Goal: Task Accomplishment & Management: Use online tool/utility

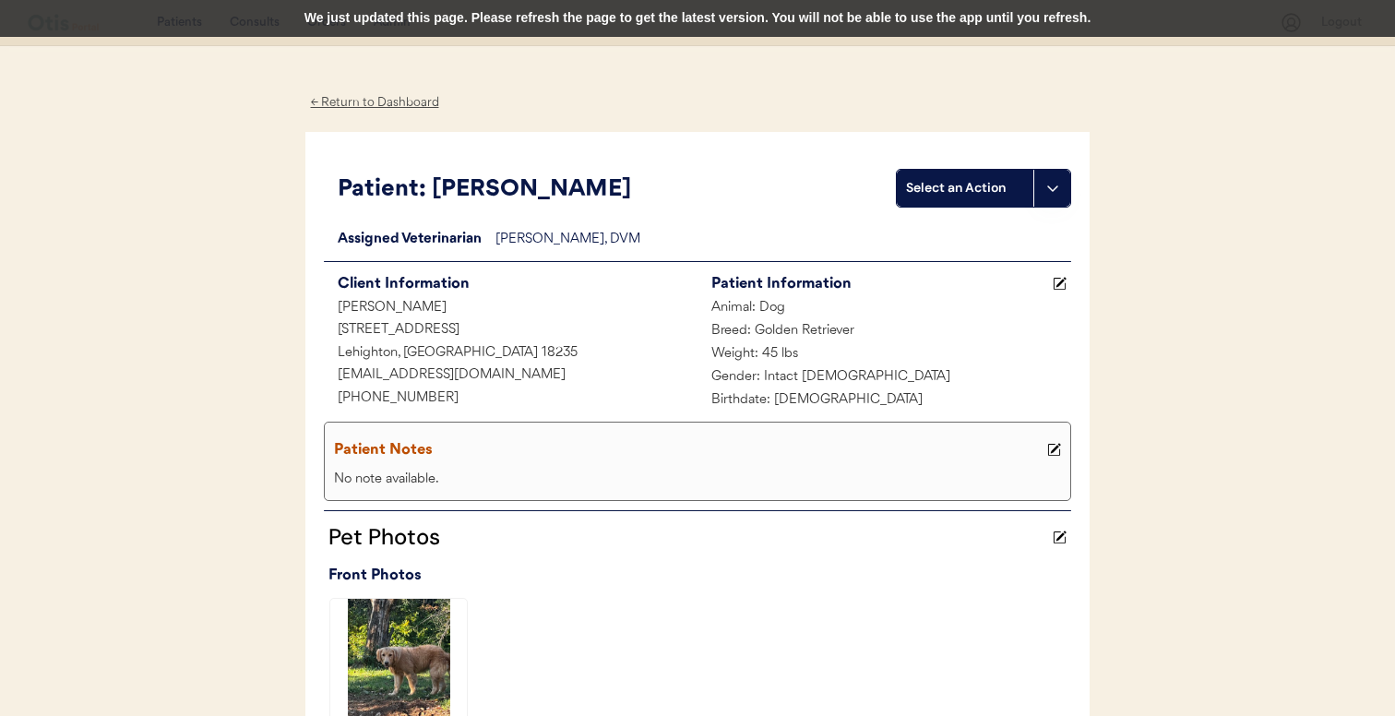
click at [390, 25] on div "We just updated this page. Please refresh the page to get the latest version. Y…" at bounding box center [697, 18] width 1395 height 37
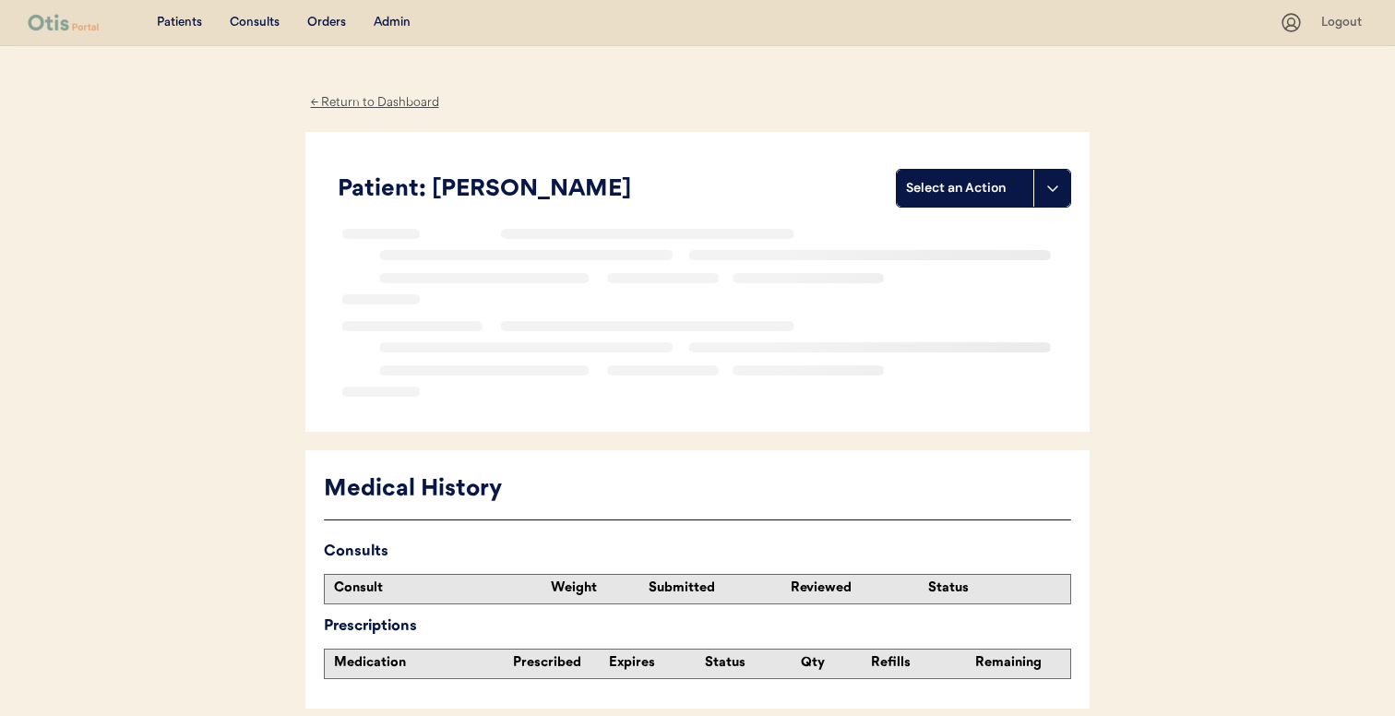
click at [397, 23] on div "Admin" at bounding box center [392, 23] width 37 height 18
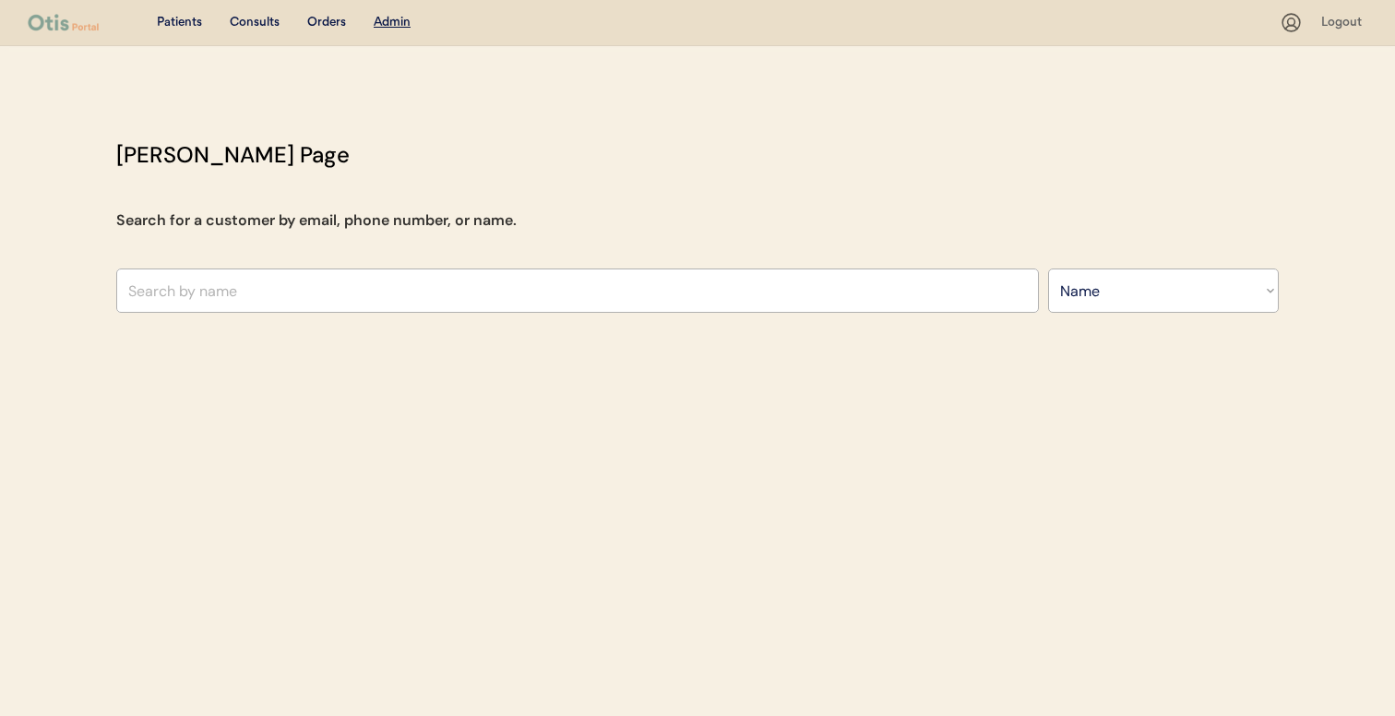
select select ""Name""
click at [461, 296] on input "text" at bounding box center [577, 291] width 923 height 44
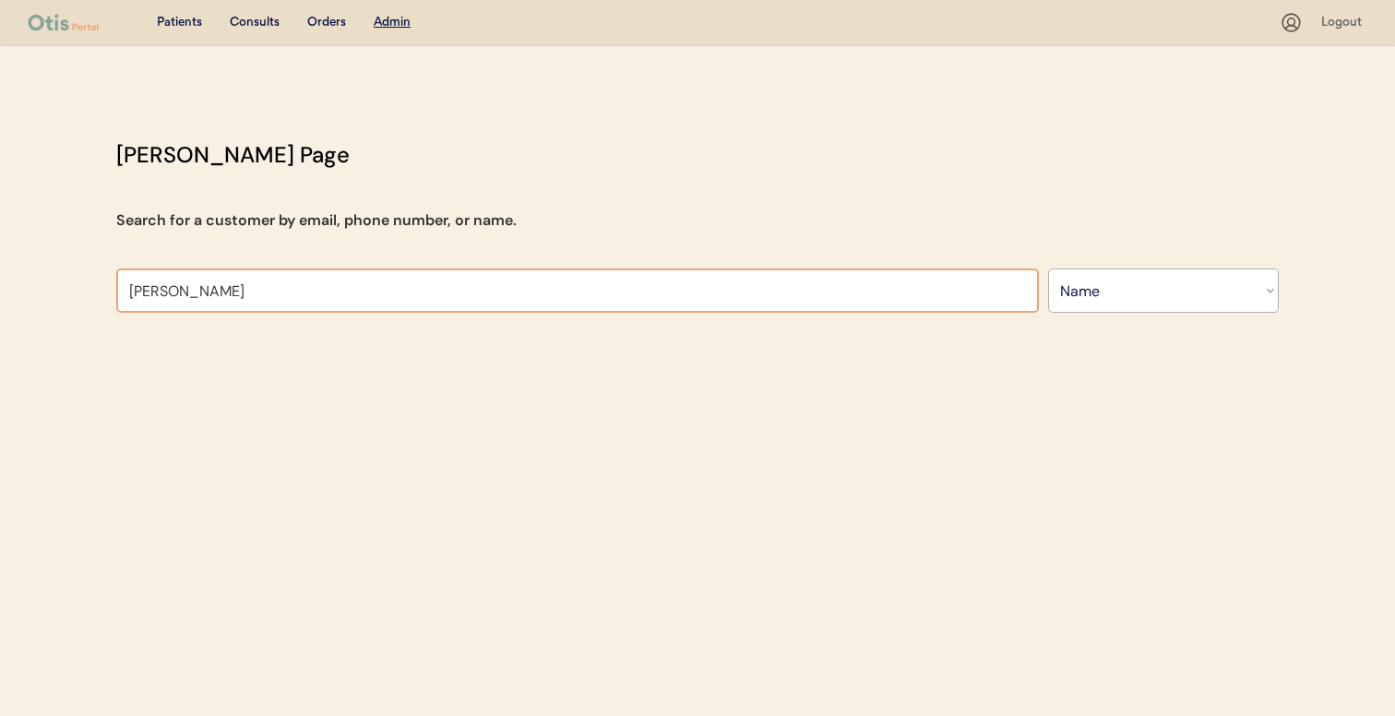
type input "[PERSON_NAME]"
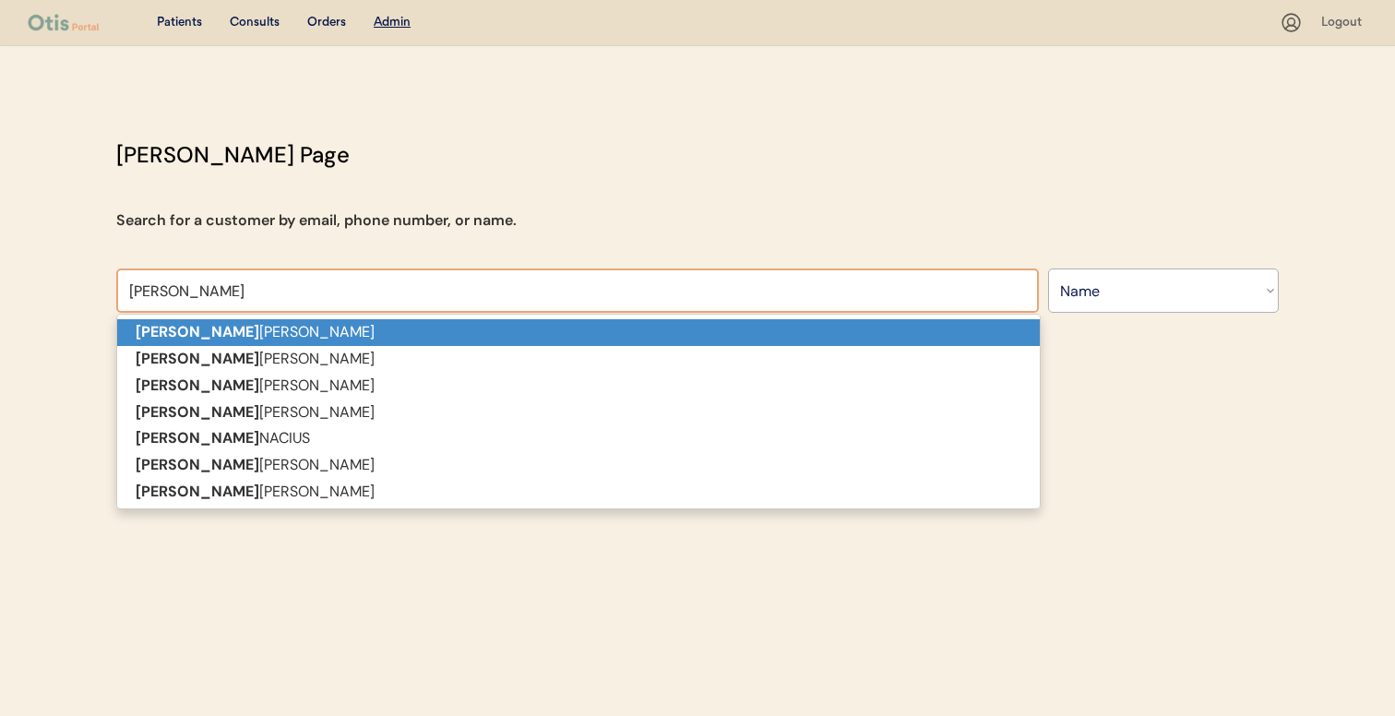
type input "melissa b"
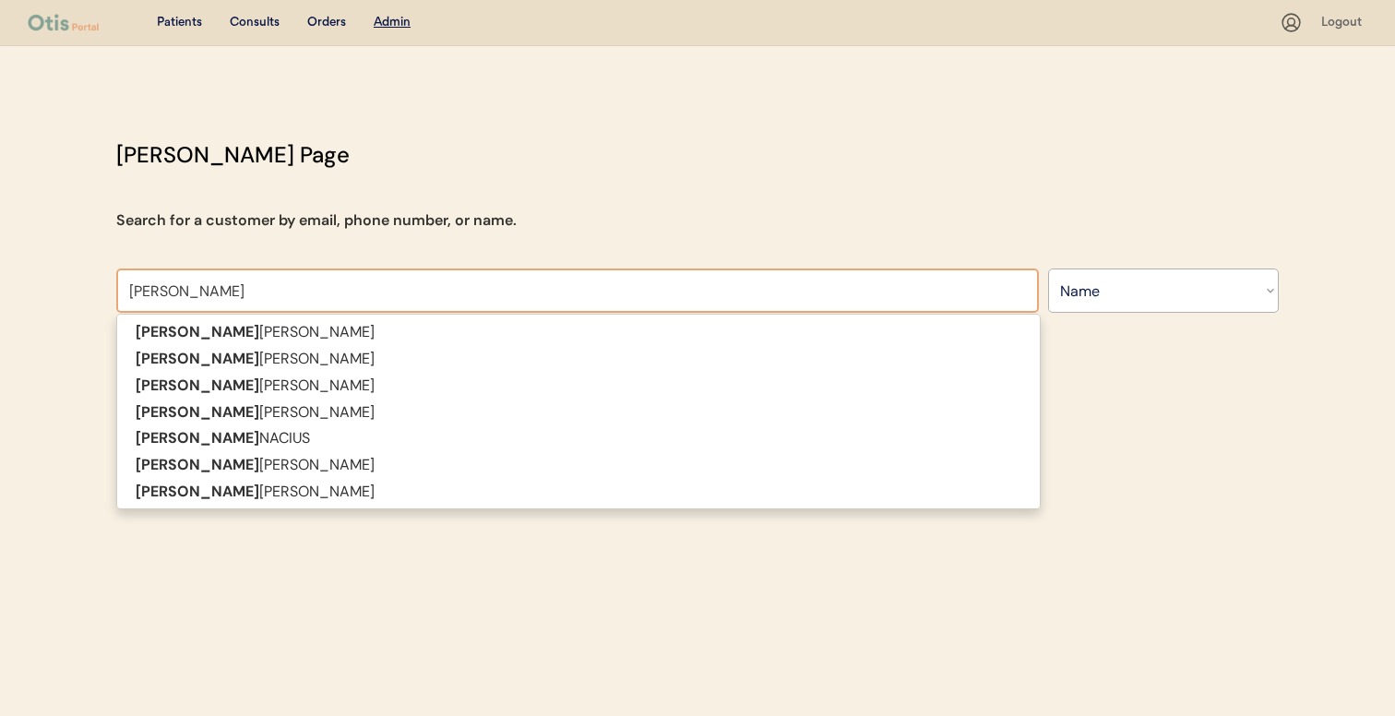
click at [448, 286] on input "melissa b" at bounding box center [577, 291] width 923 height 44
type input "melissa barrett"
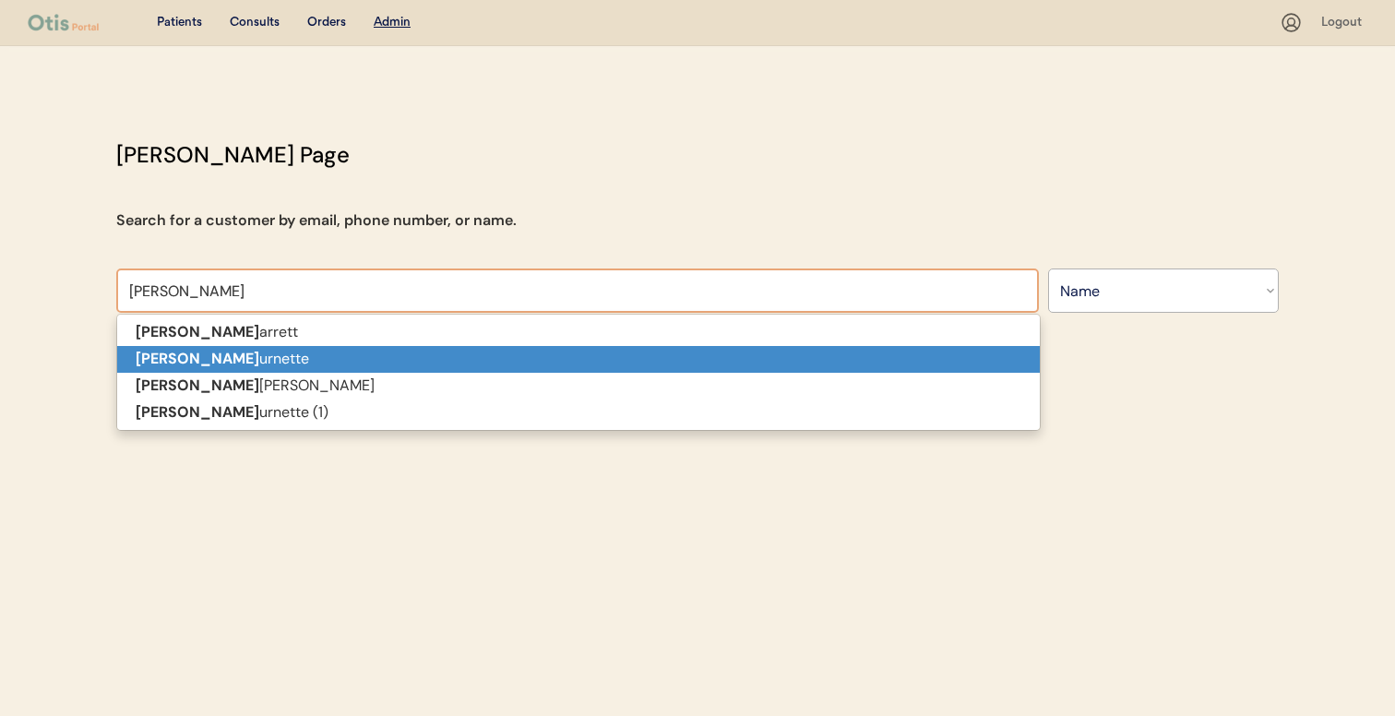
click at [443, 353] on p "Melissa B urnette" at bounding box center [578, 359] width 923 height 27
type input "Melissa Burnette"
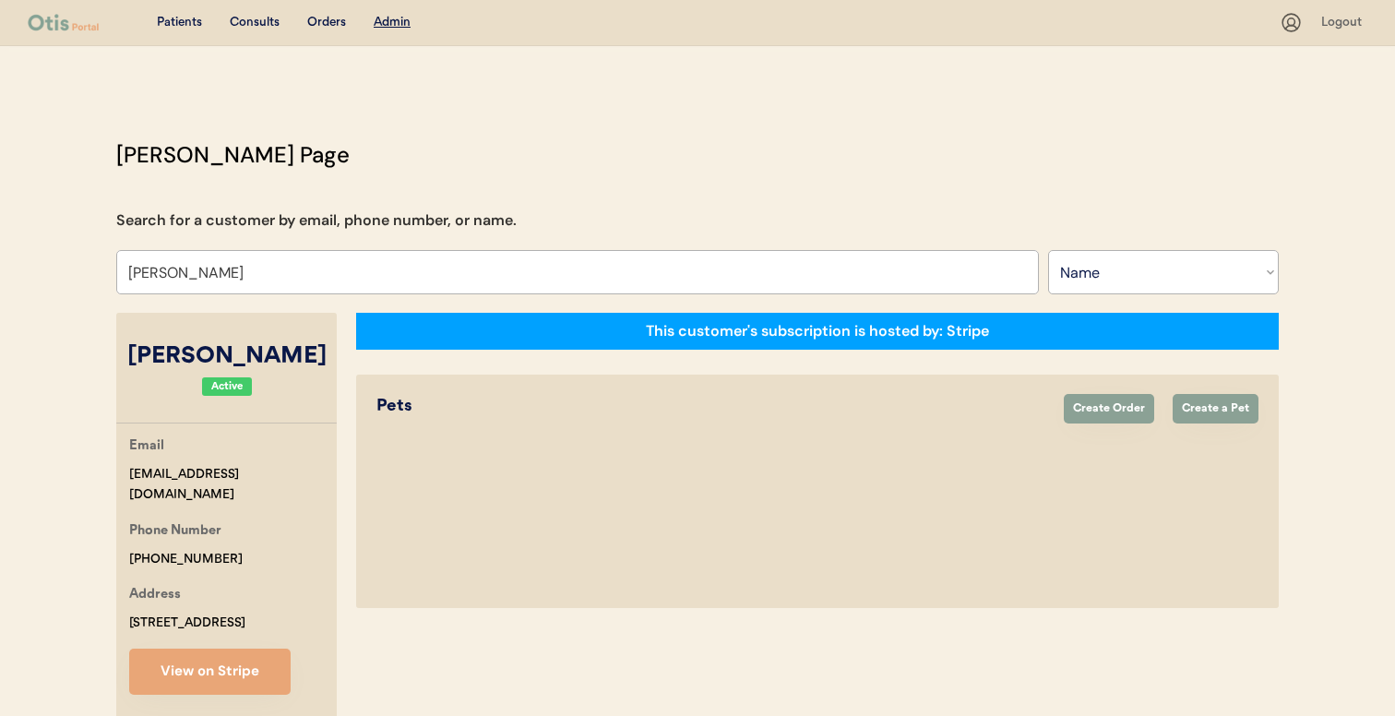
select select "true"
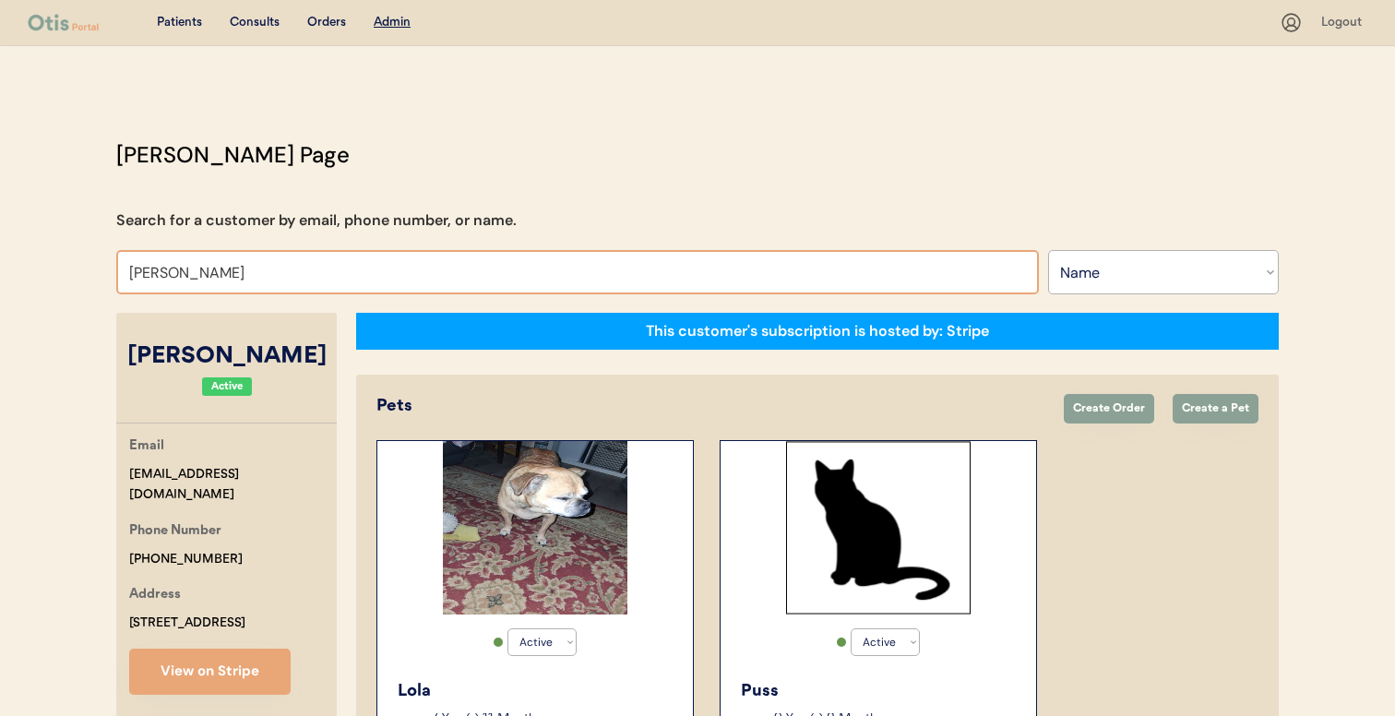
click at [424, 269] on input "Melissa Burnette" at bounding box center [577, 272] width 923 height 44
type input "Melissa Burnett"
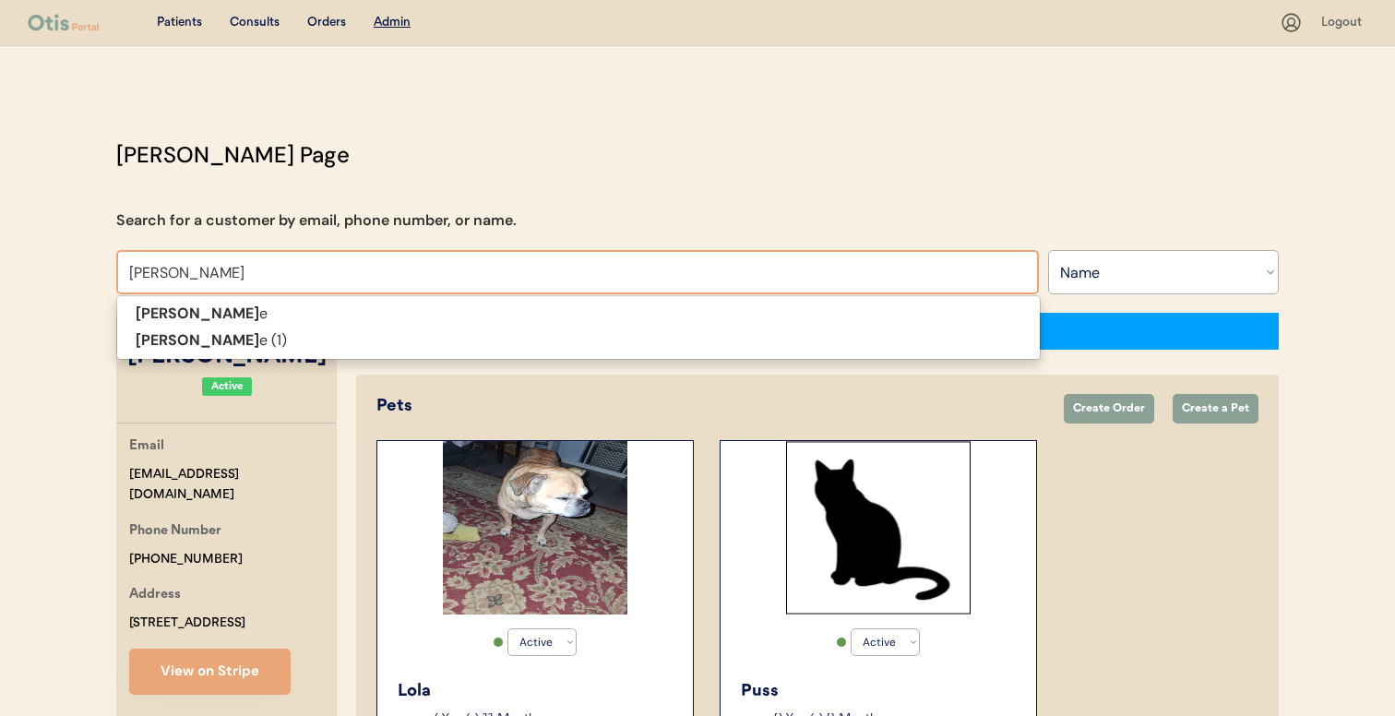
type input "Melissa Burnette"
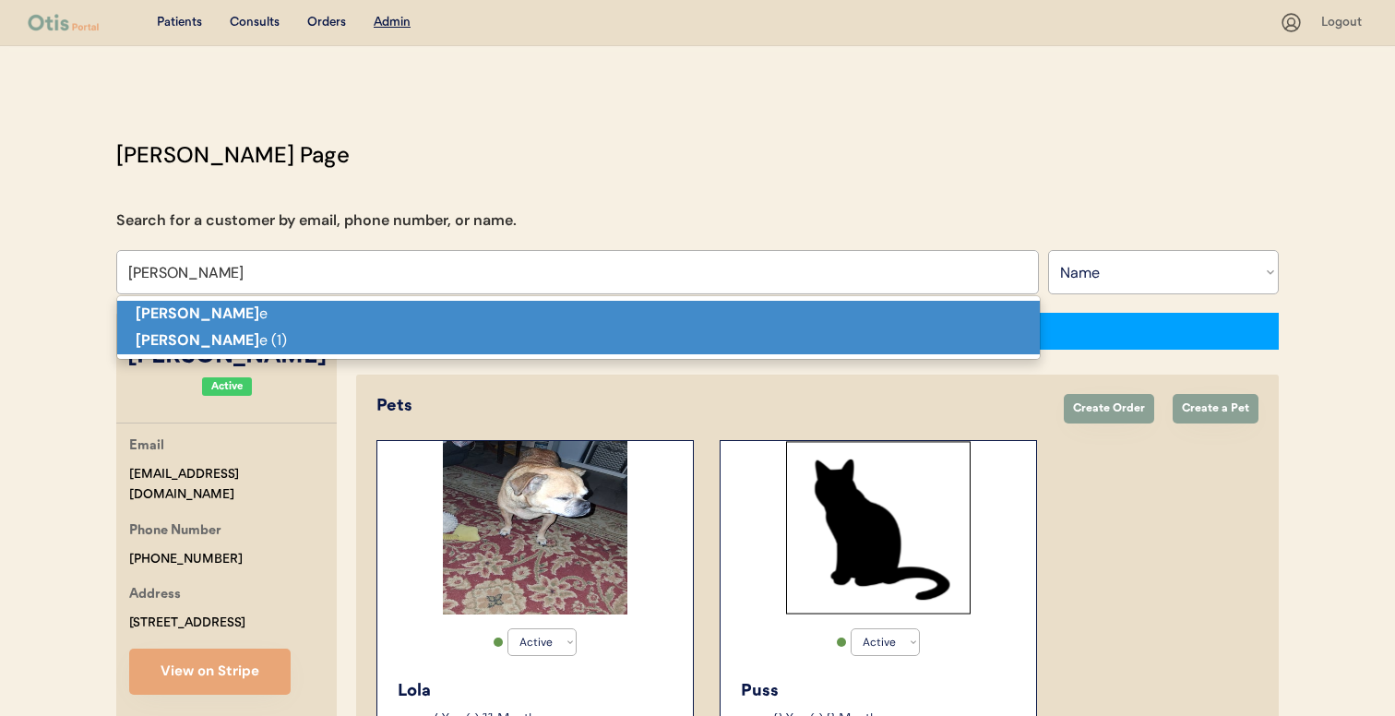
click at [406, 337] on p "Melissa Burnett e (1)" at bounding box center [578, 341] width 923 height 27
type input "[PERSON_NAME] (1)"
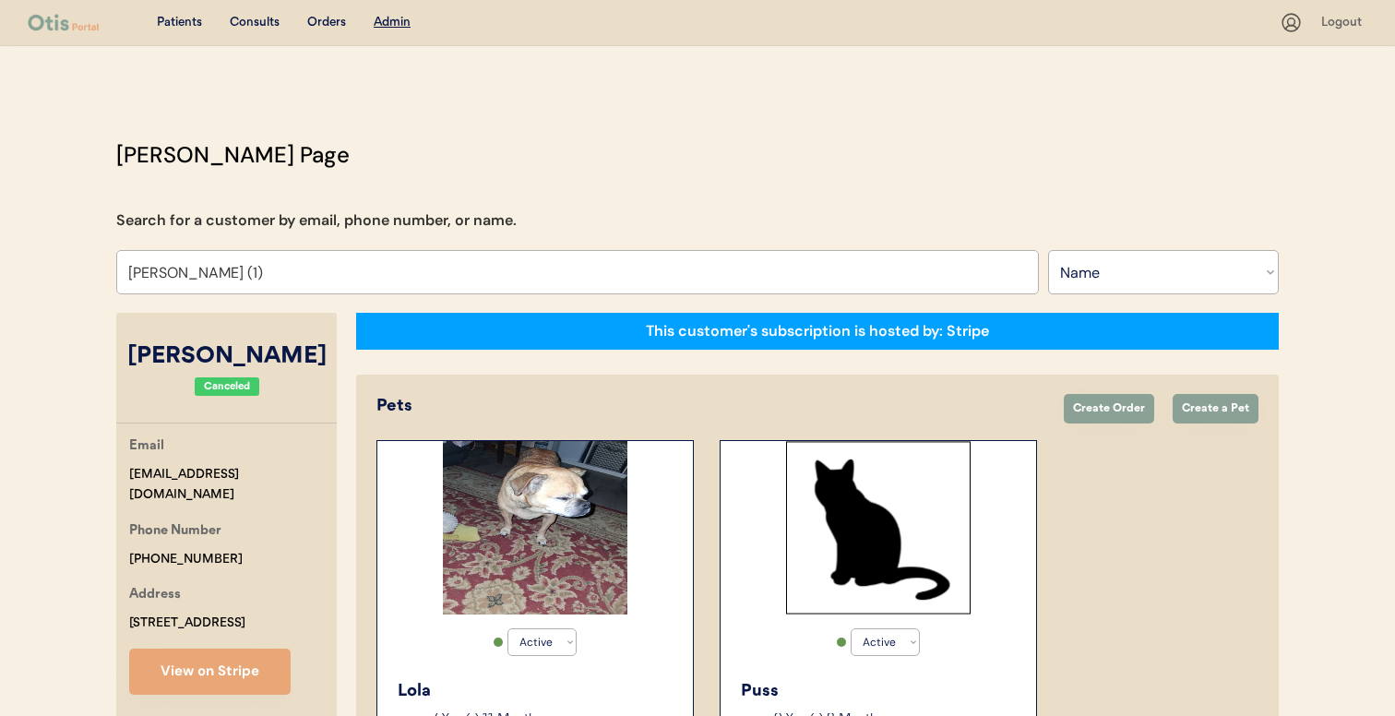
select select "false"
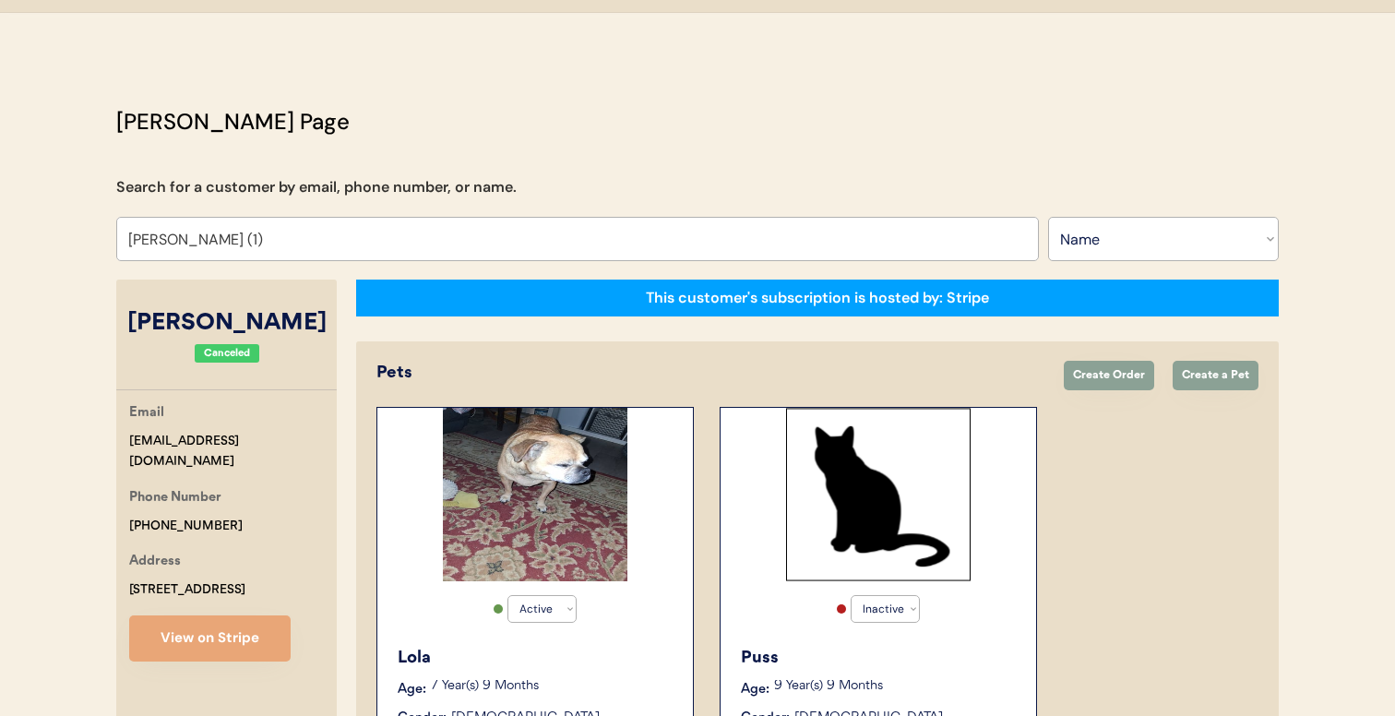
type input "[PERSON_NAME] (1)"
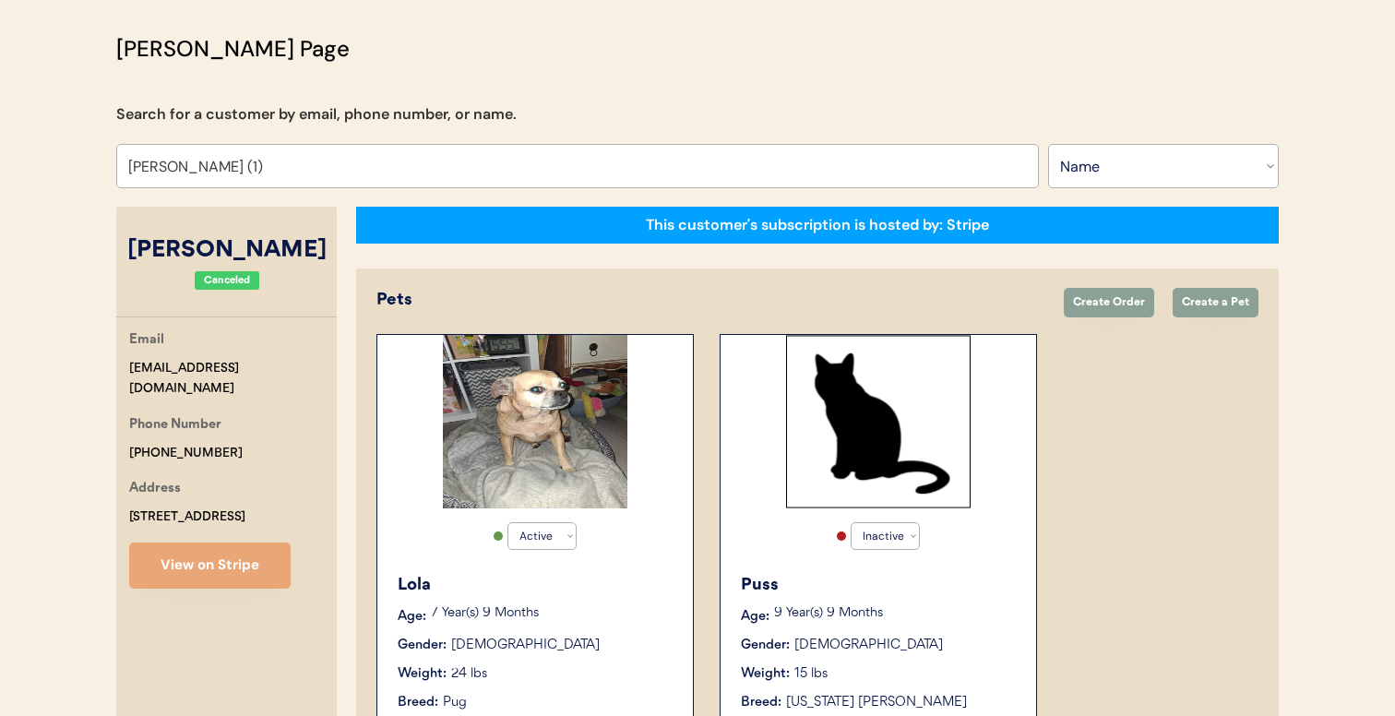
scroll to position [96, 0]
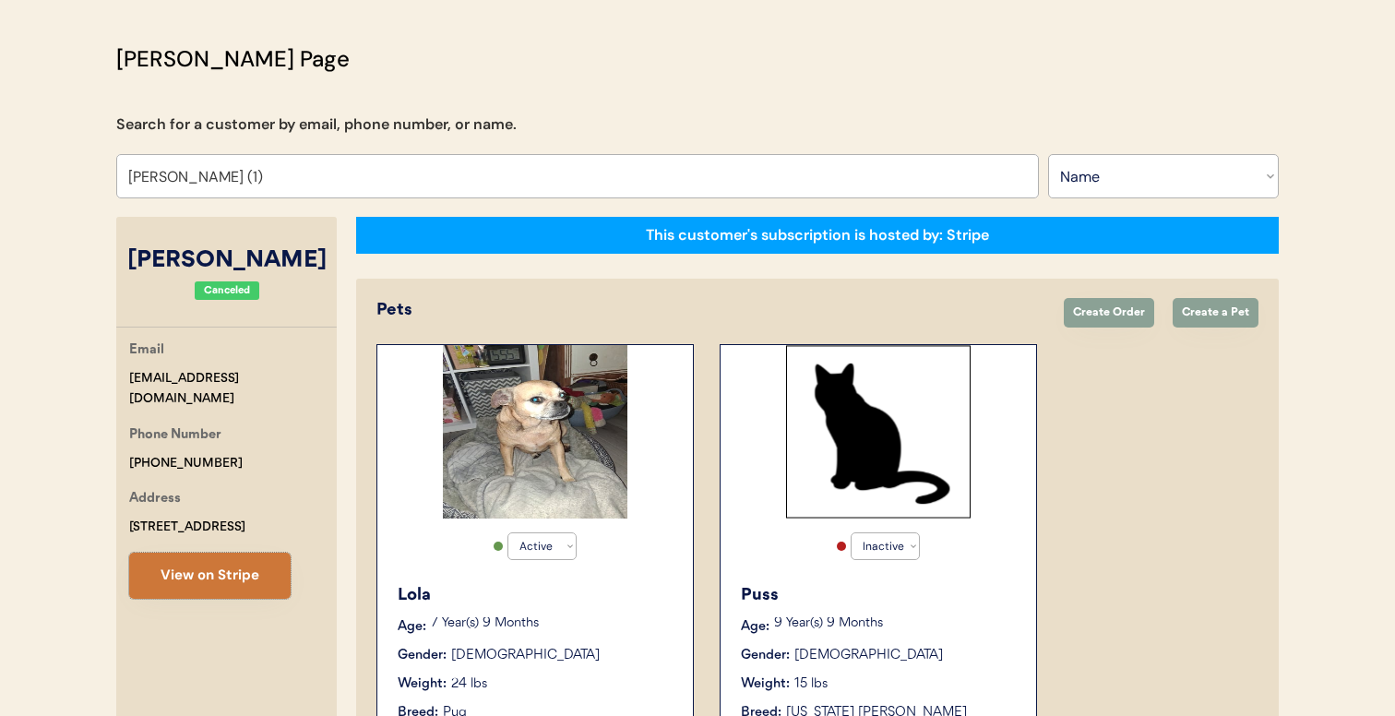
click at [250, 567] on button "View on Stripe" at bounding box center [209, 576] width 161 height 46
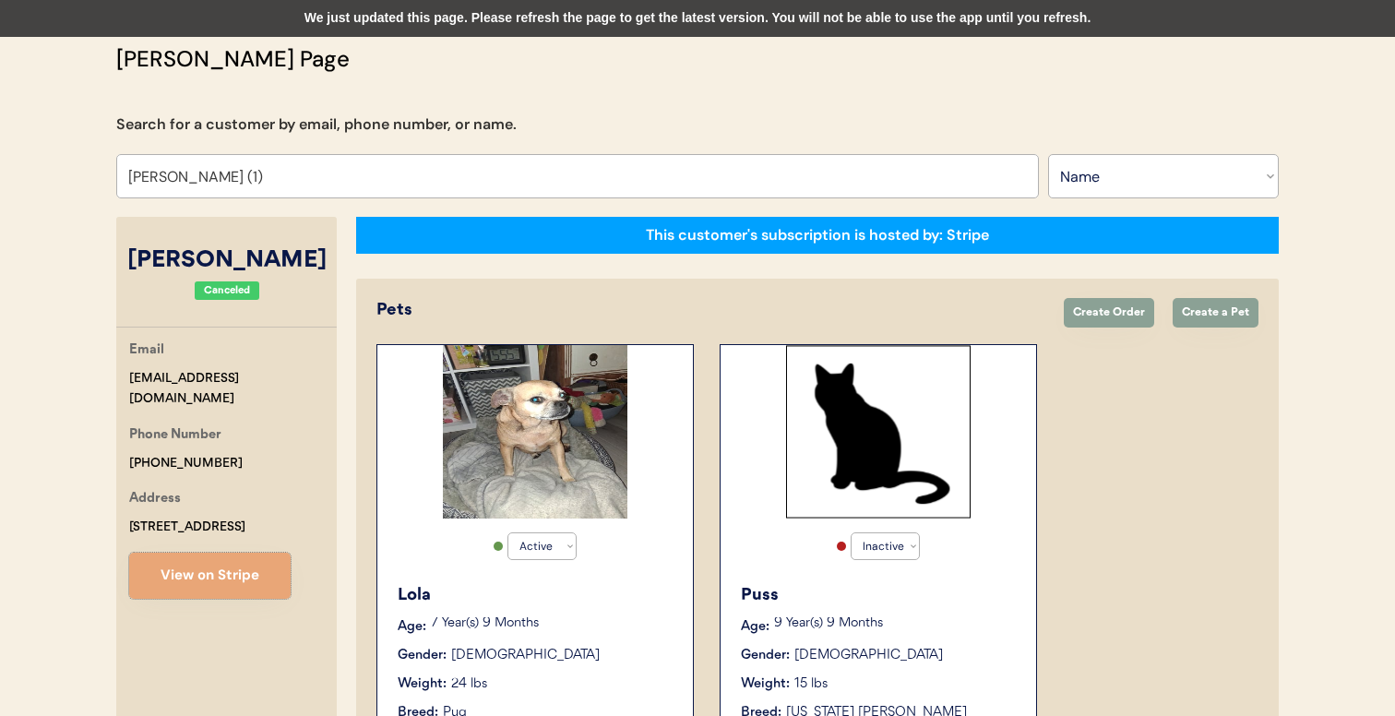
click at [427, 184] on input "Melissa Burnette (1)" at bounding box center [577, 176] width 923 height 44
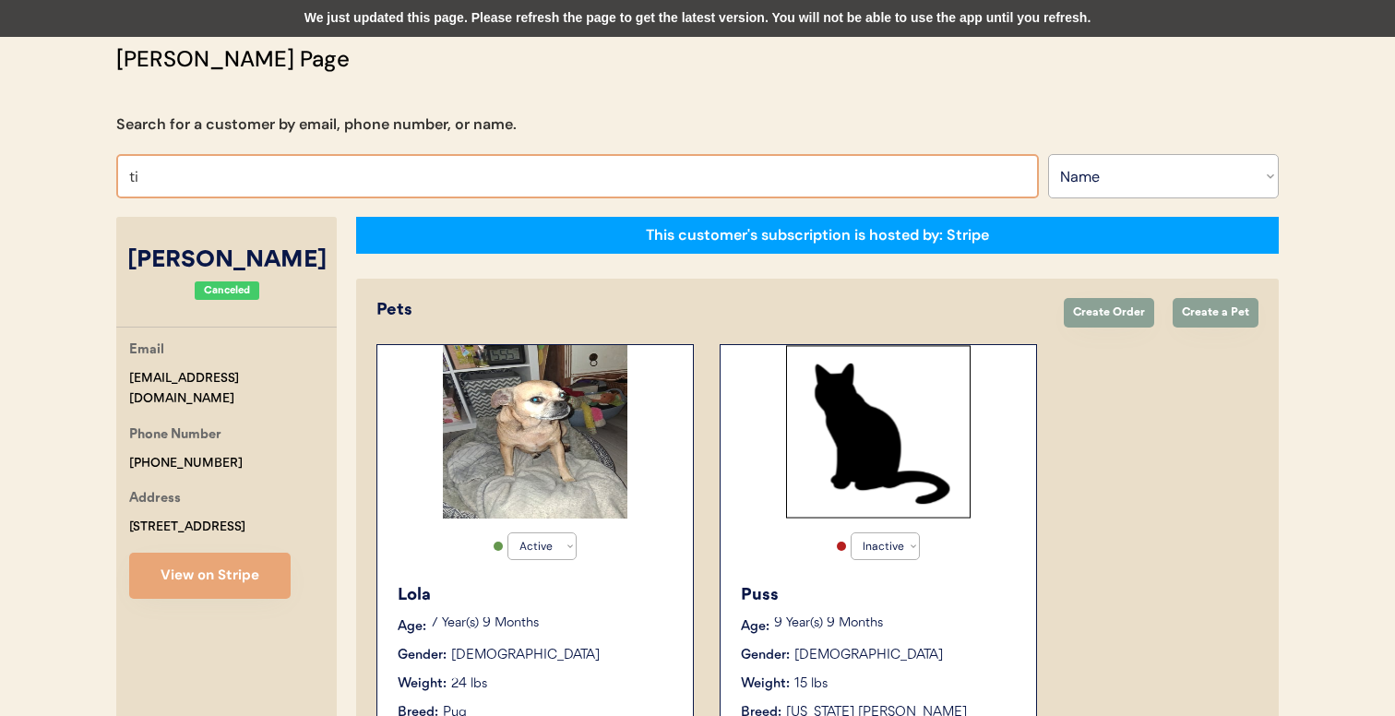
type input "tin"
type input "tina Gnann"
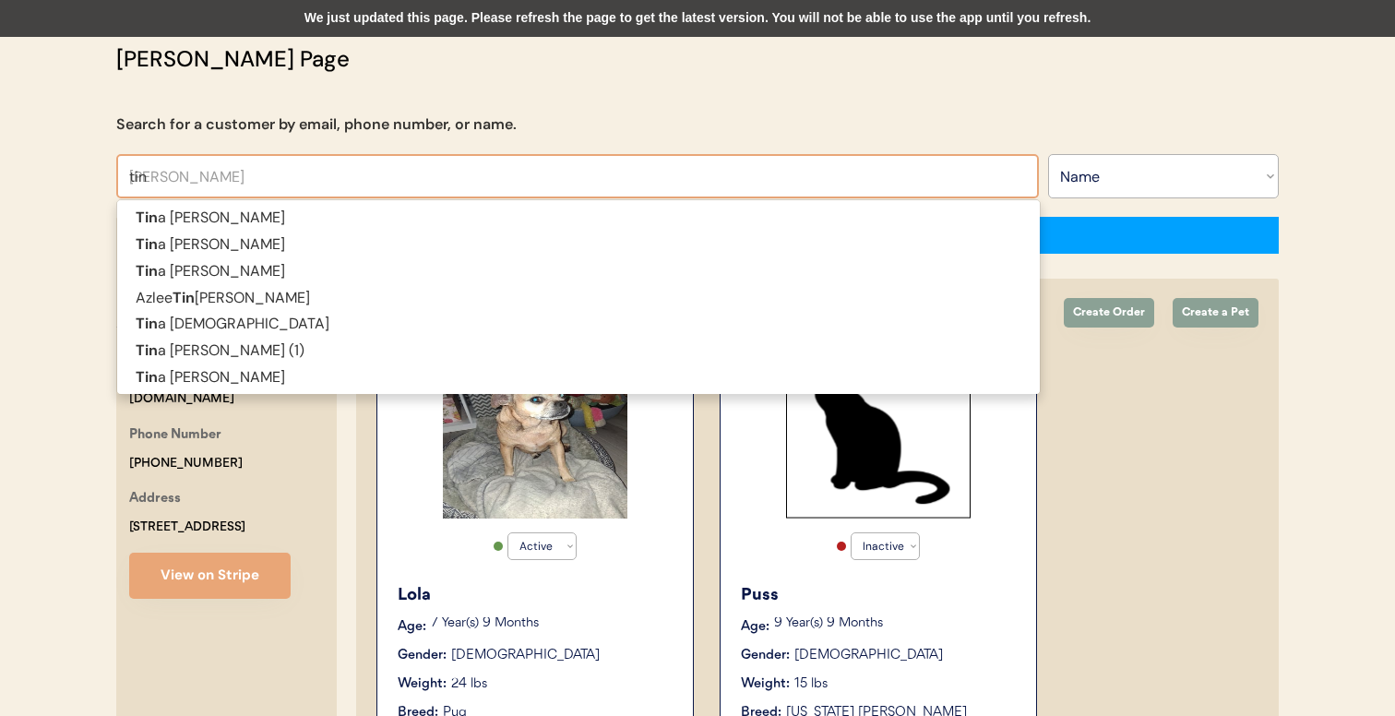
type input "tina"
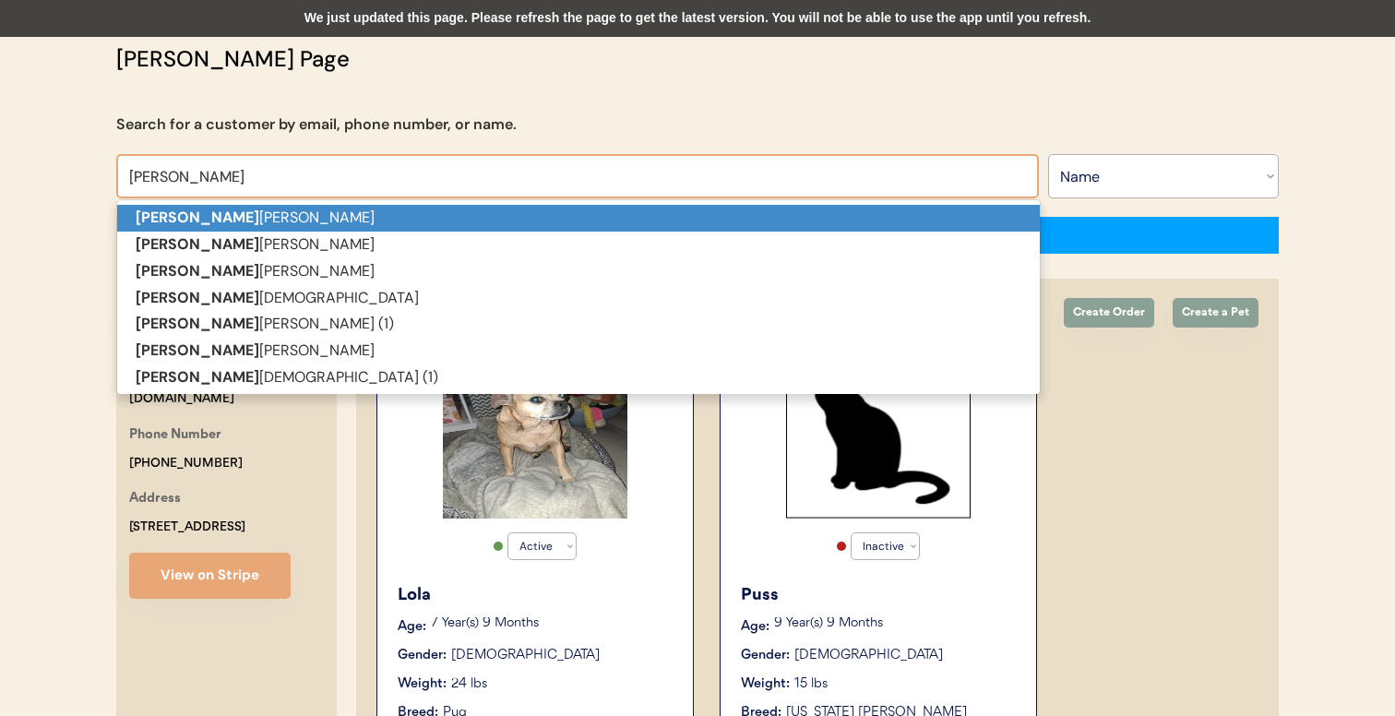
click at [419, 214] on p "Tina Gnann" at bounding box center [578, 218] width 923 height 27
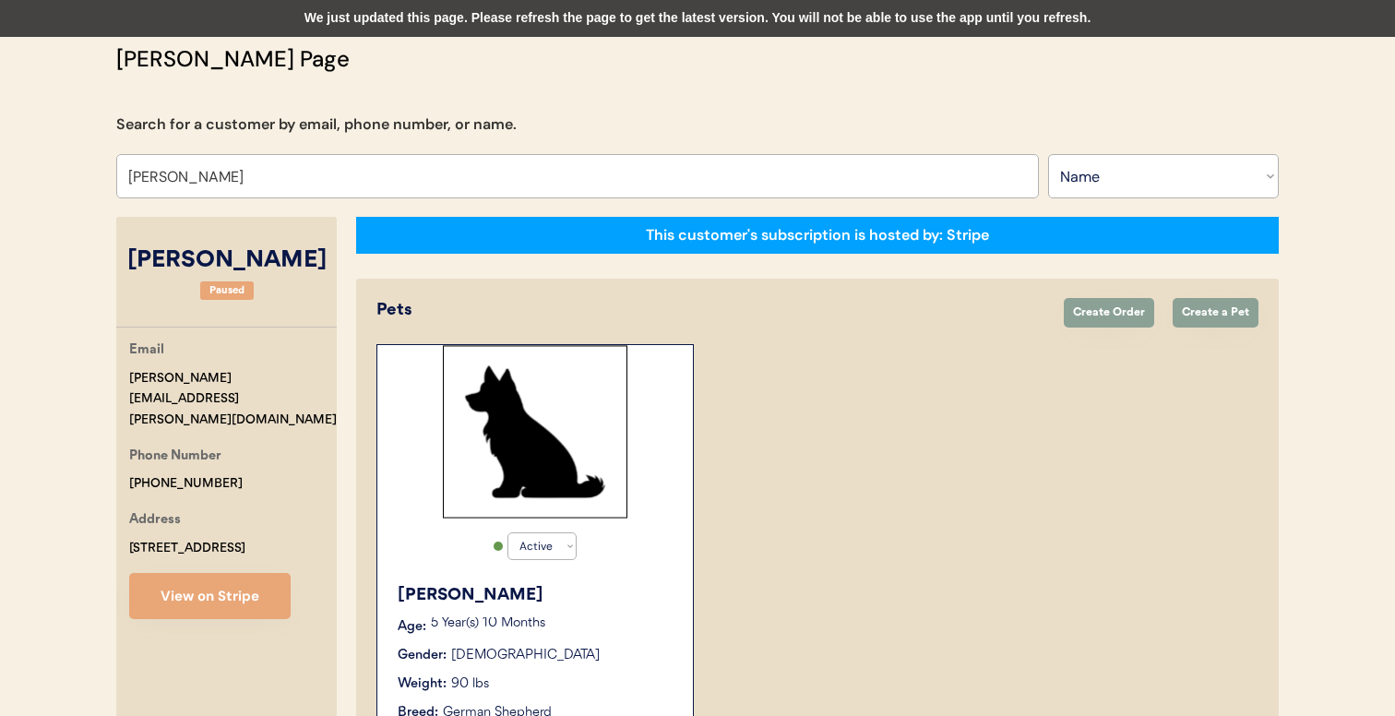
drag, startPoint x: 291, startPoint y: 189, endPoint x: 103, endPoint y: 170, distance: 188.3
type input "li"
type input "linda Hammond"
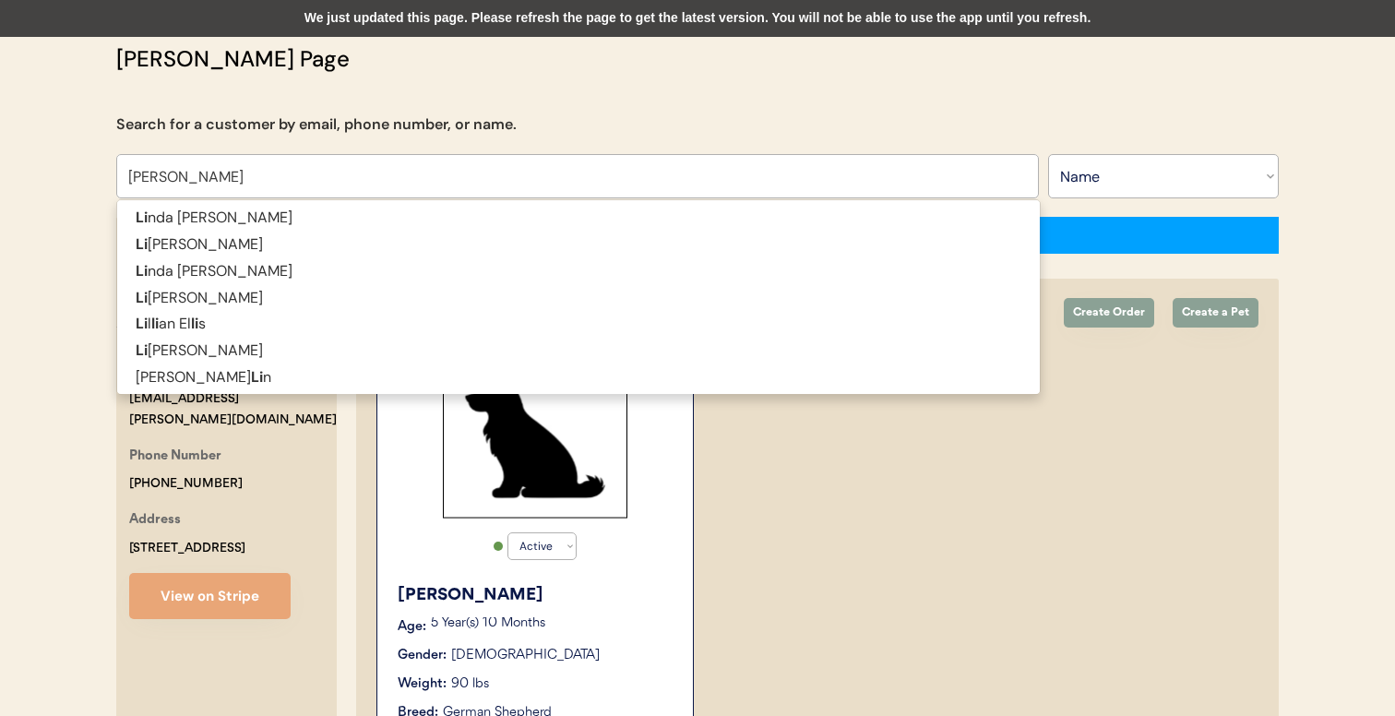
type input "lize"
type input "lizette Ayala"
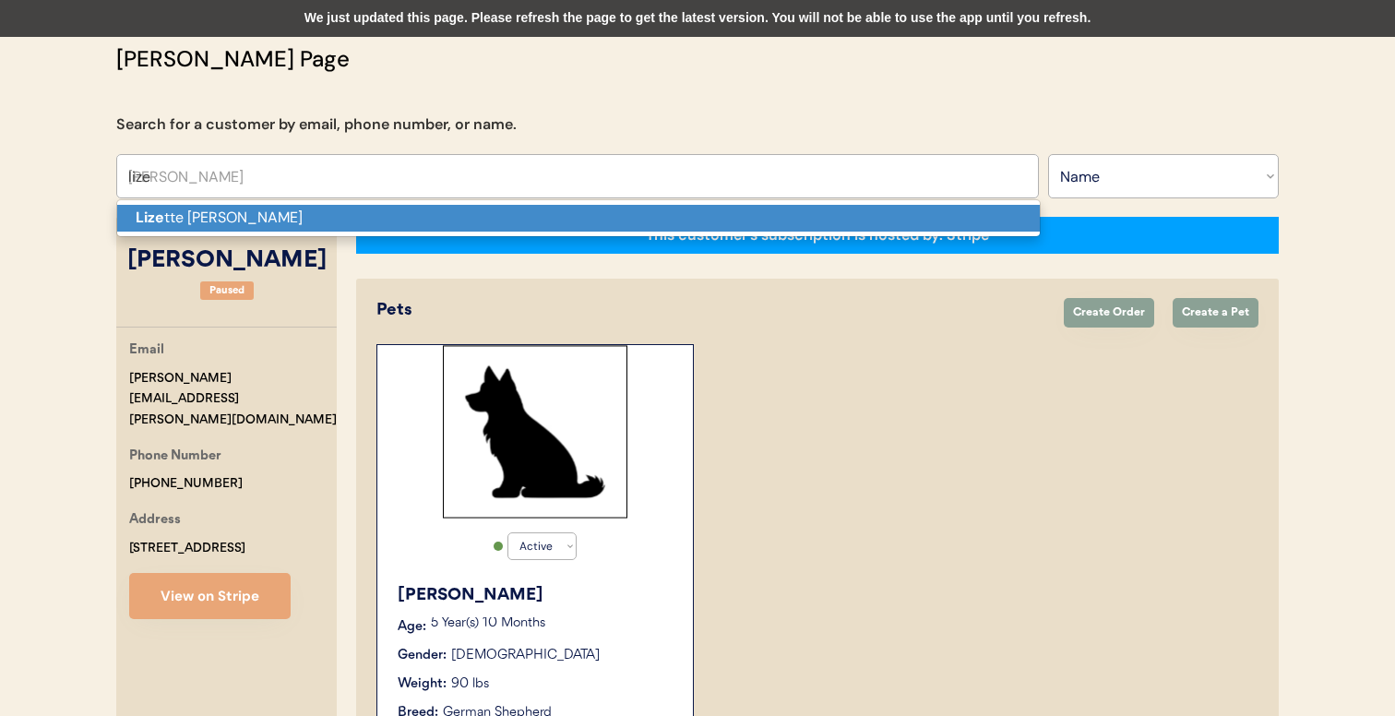
click at [138, 220] on strong "Lize" at bounding box center [150, 217] width 29 height 19
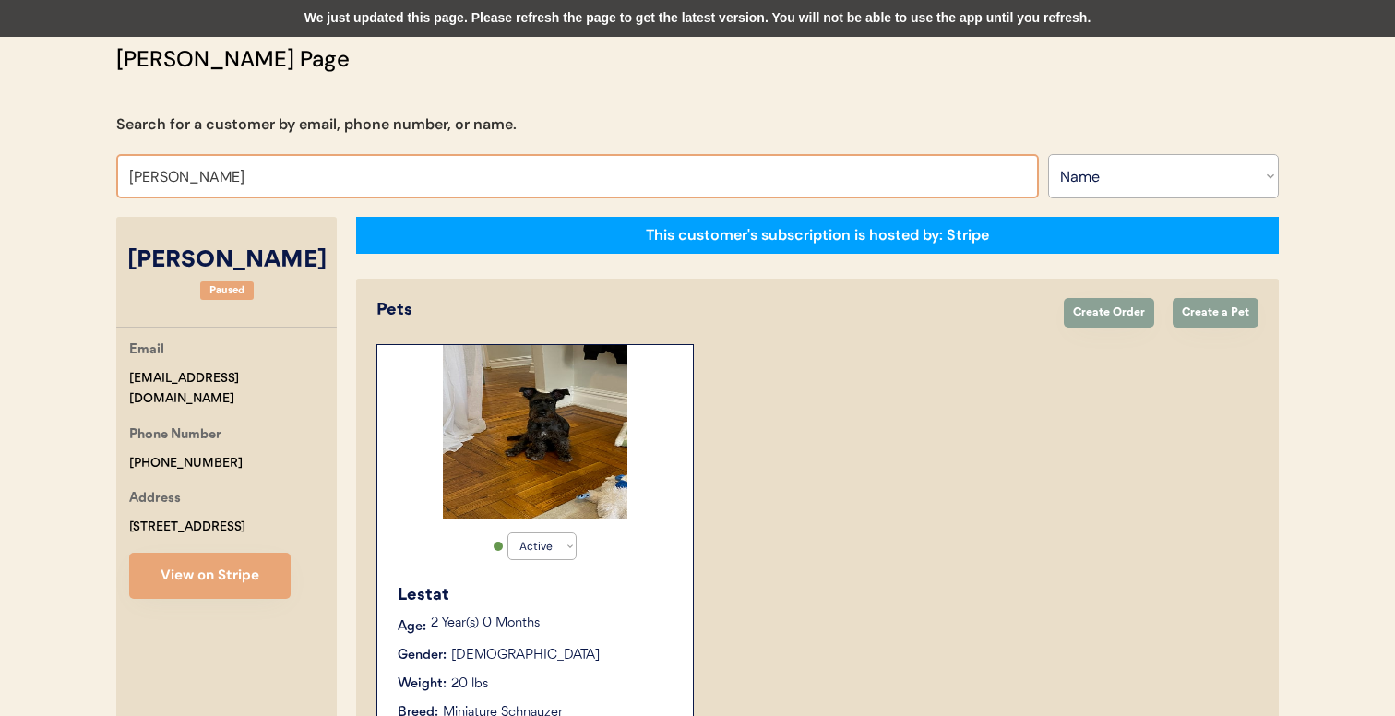
drag, startPoint x: 246, startPoint y: 181, endPoint x: 79, endPoint y: 175, distance: 167.1
paste input "khughes475@gmail.com"
type input "khughes475@gmail.com"
click at [1121, 176] on select "Search By Name Email Phone Number" at bounding box center [1163, 176] width 231 height 44
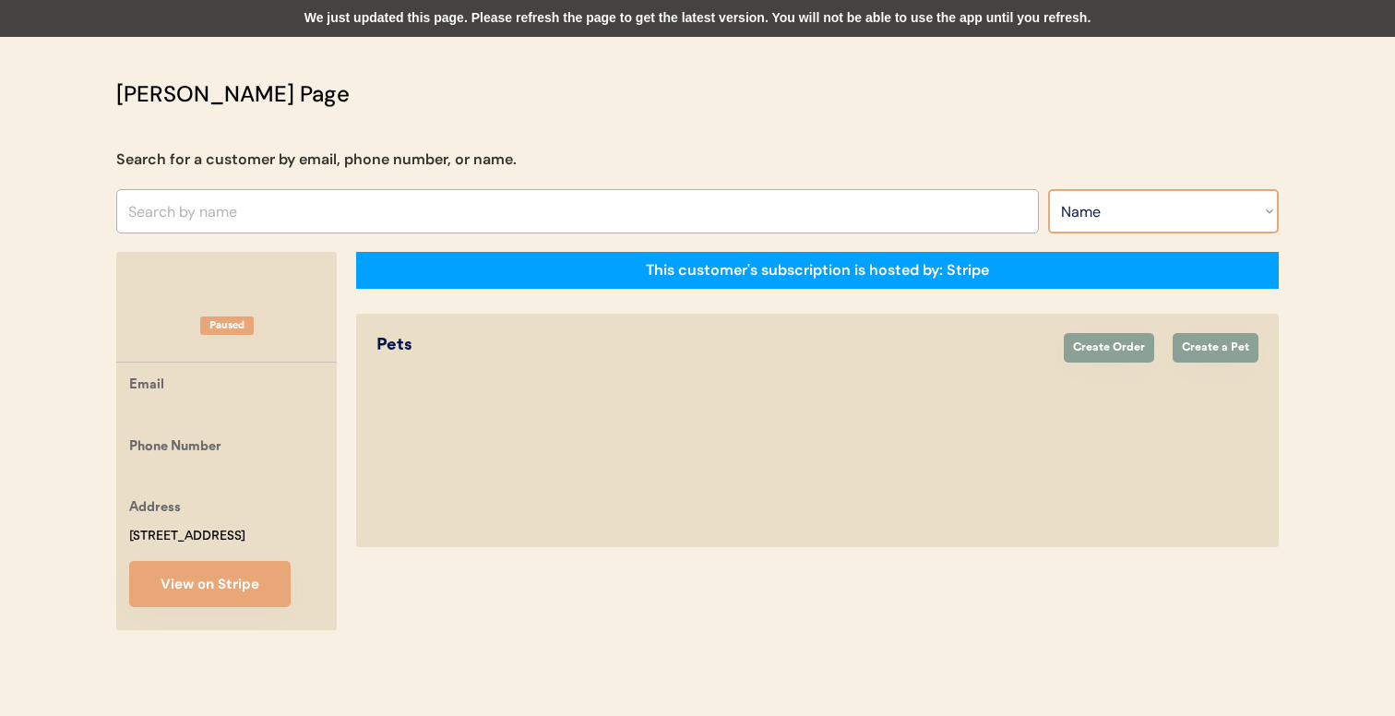
scroll to position [82, 0]
select select ""Email""
click at [1048, 189] on select "Search By Name Email Phone Number" at bounding box center [1163, 211] width 231 height 44
click at [685, 189] on input "input" at bounding box center [577, 211] width 923 height 44
click at [677, 140] on div "Otis Admin Page Search for a customer by email, phone number, or name. lize Sea…" at bounding box center [698, 359] width 1200 height 562
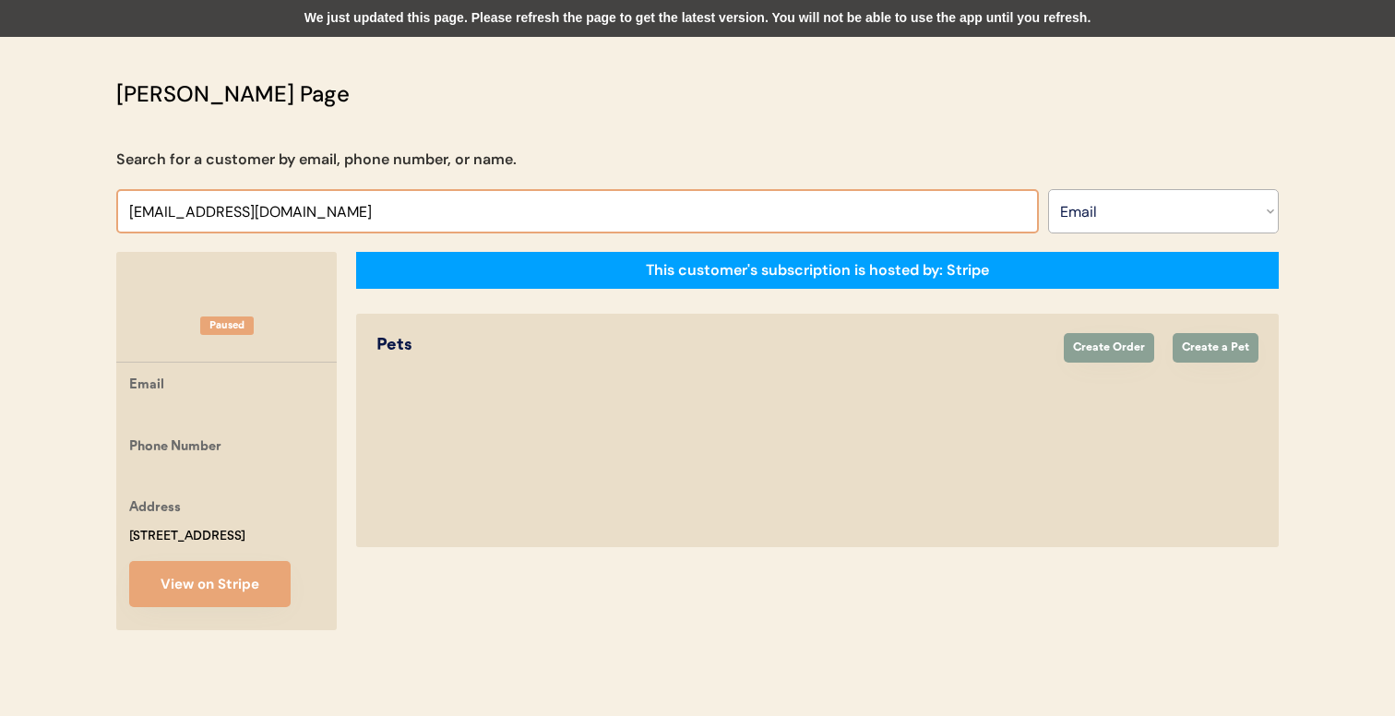
click at [677, 189] on input "input" at bounding box center [577, 211] width 923 height 44
type input "khughes475@gmail.c"
click at [666, 159] on div "Otis Admin Page Search for a customer by email, phone number, or name. lize Sea…" at bounding box center [698, 359] width 1200 height 562
click at [657, 200] on input "input" at bounding box center [577, 211] width 923 height 44
type input "khugh"
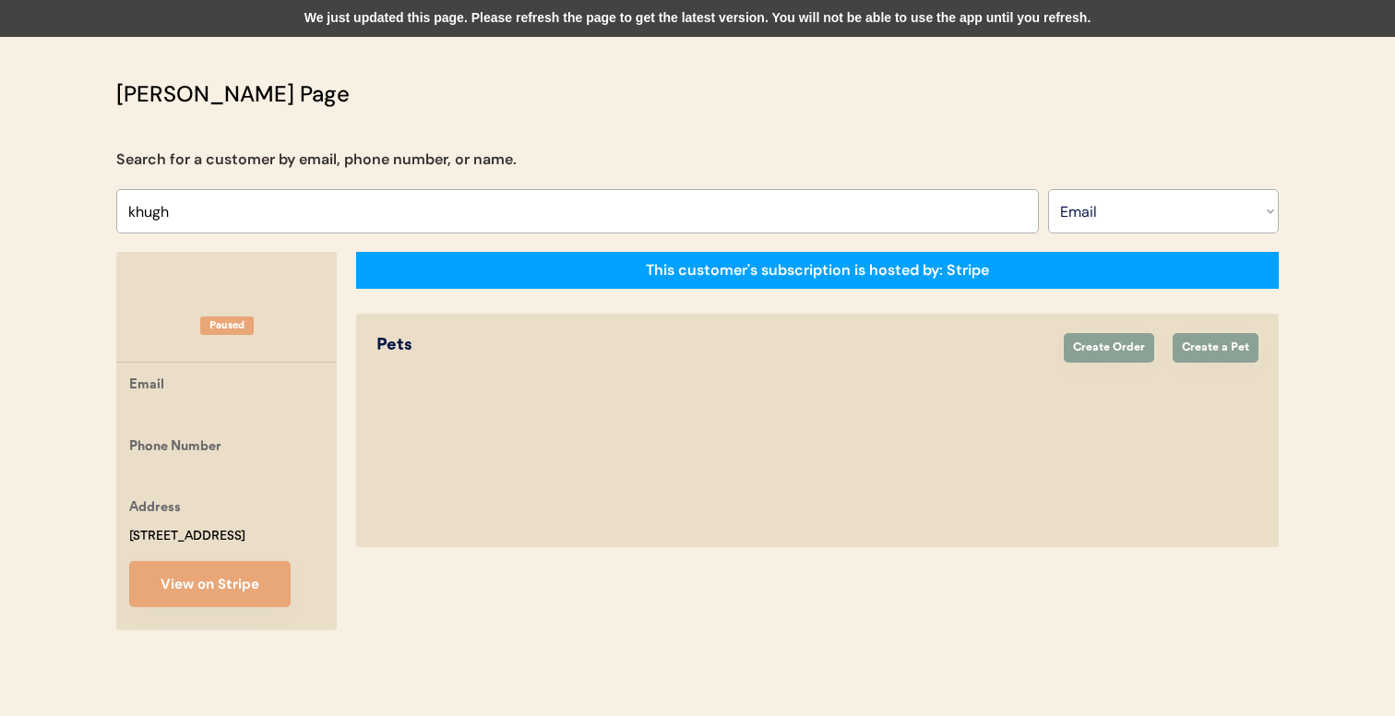
click at [694, 14] on div "We just updated this page. Please refresh the page to get the latest version. Y…" at bounding box center [697, 18] width 1395 height 37
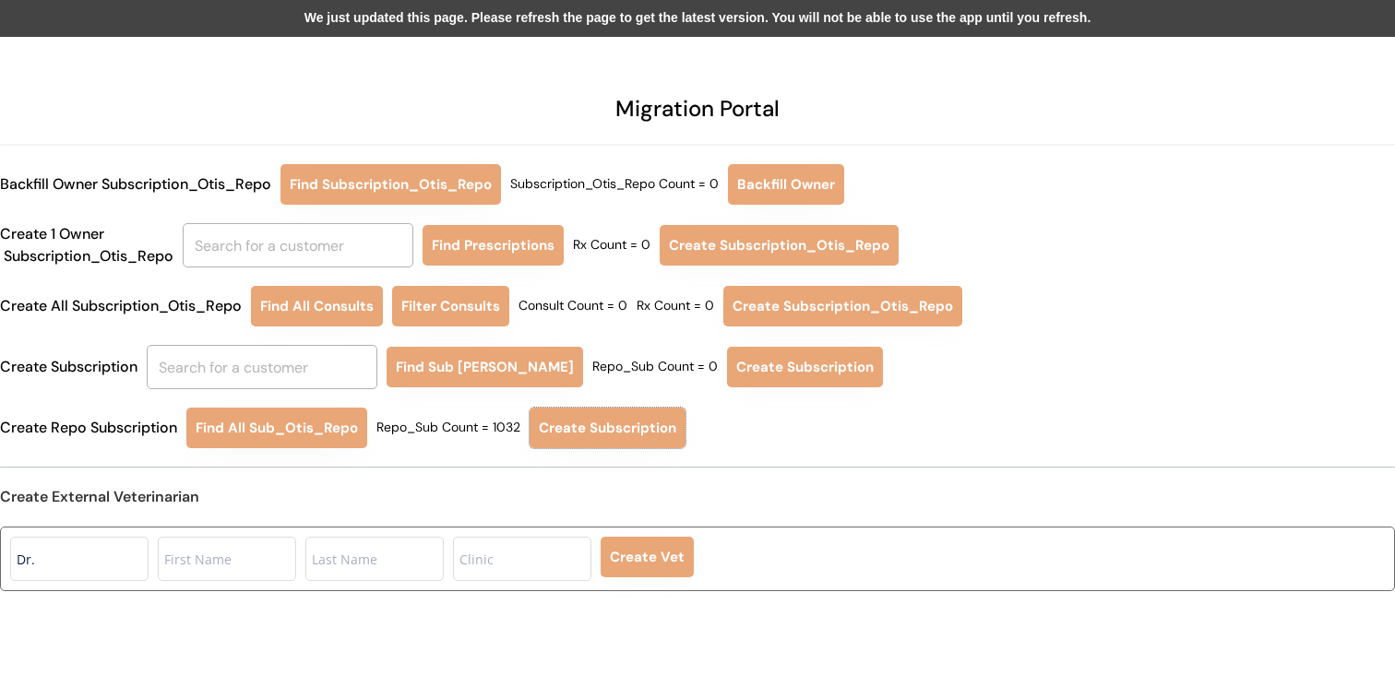
click at [589, 8] on div "We just updated this page. Please refresh the page to get the latest version. Y…" at bounding box center [697, 18] width 1395 height 37
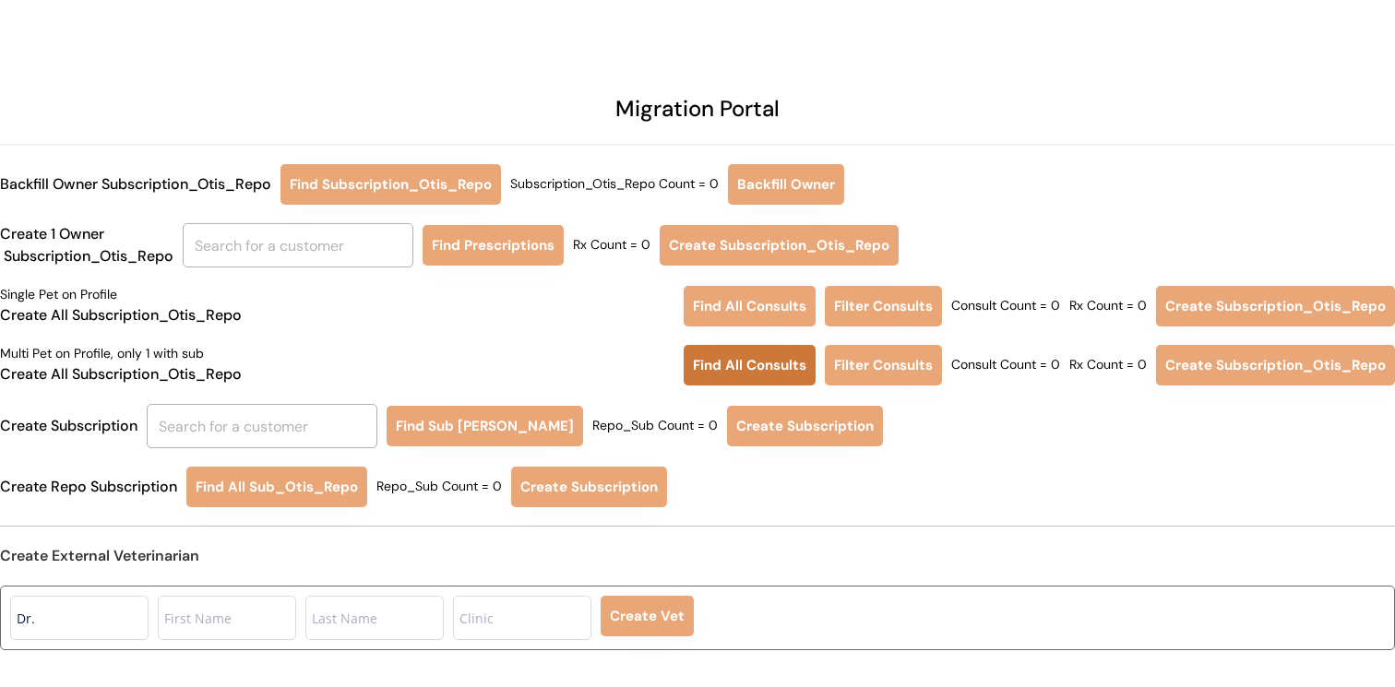
click at [736, 371] on button "Find All Consults" at bounding box center [750, 365] width 132 height 41
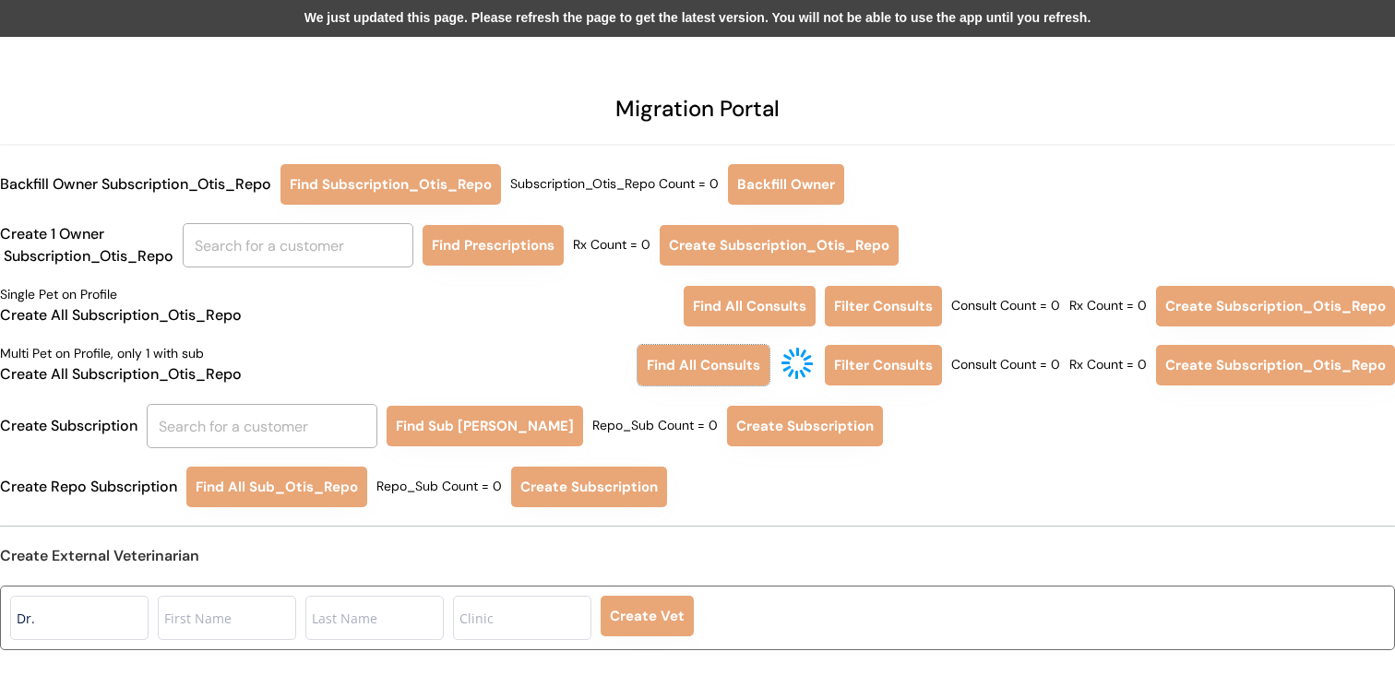
click at [434, 30] on div "We just updated this page. Please refresh the page to get the latest version. Y…" at bounding box center [697, 18] width 1395 height 37
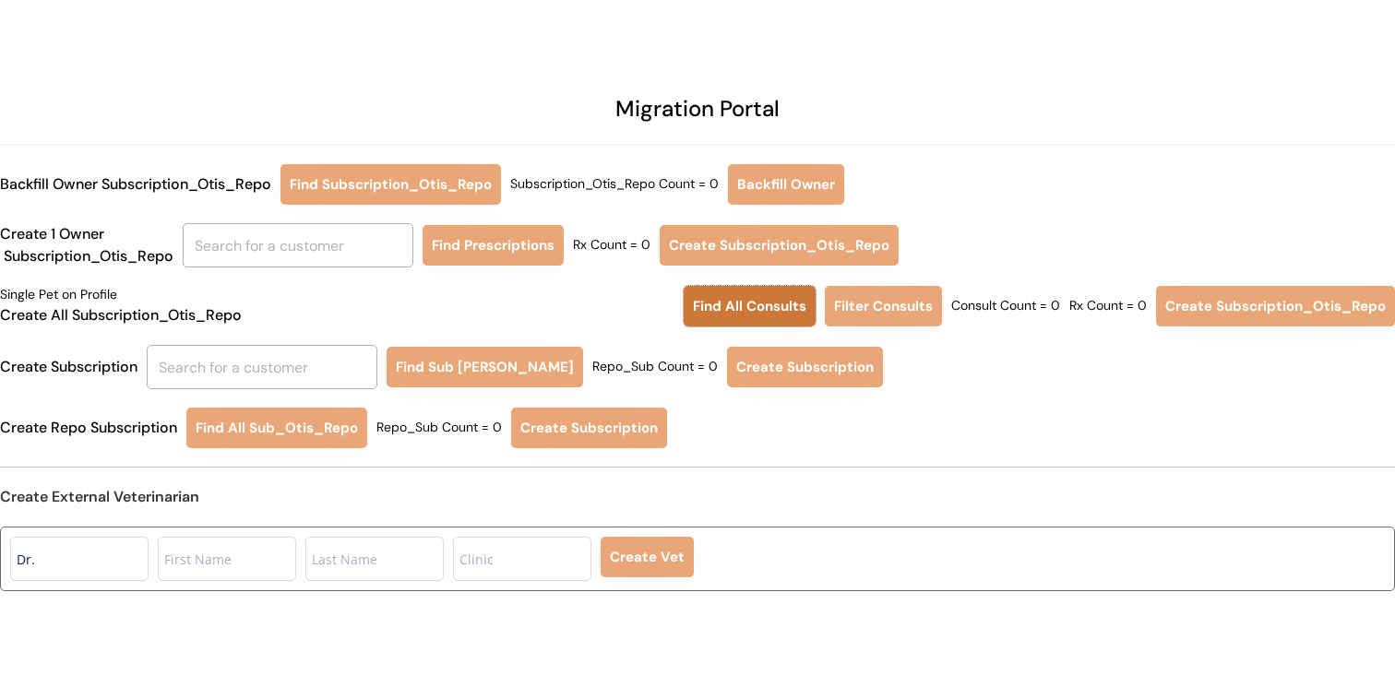
click at [752, 308] on button "Find All Consults" at bounding box center [750, 306] width 132 height 41
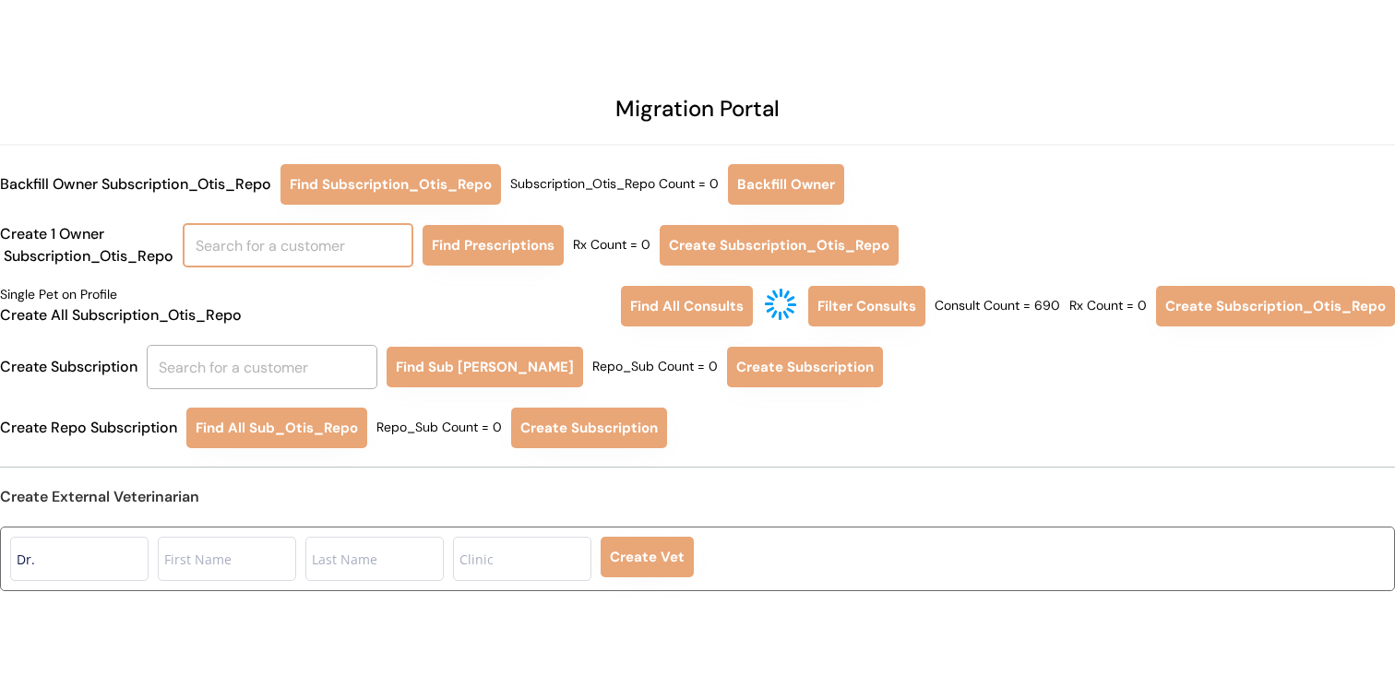
click at [349, 249] on input "text" at bounding box center [298, 245] width 231 height 44
type input "e"
type input "melissa burn"
type input "melissa burnette"
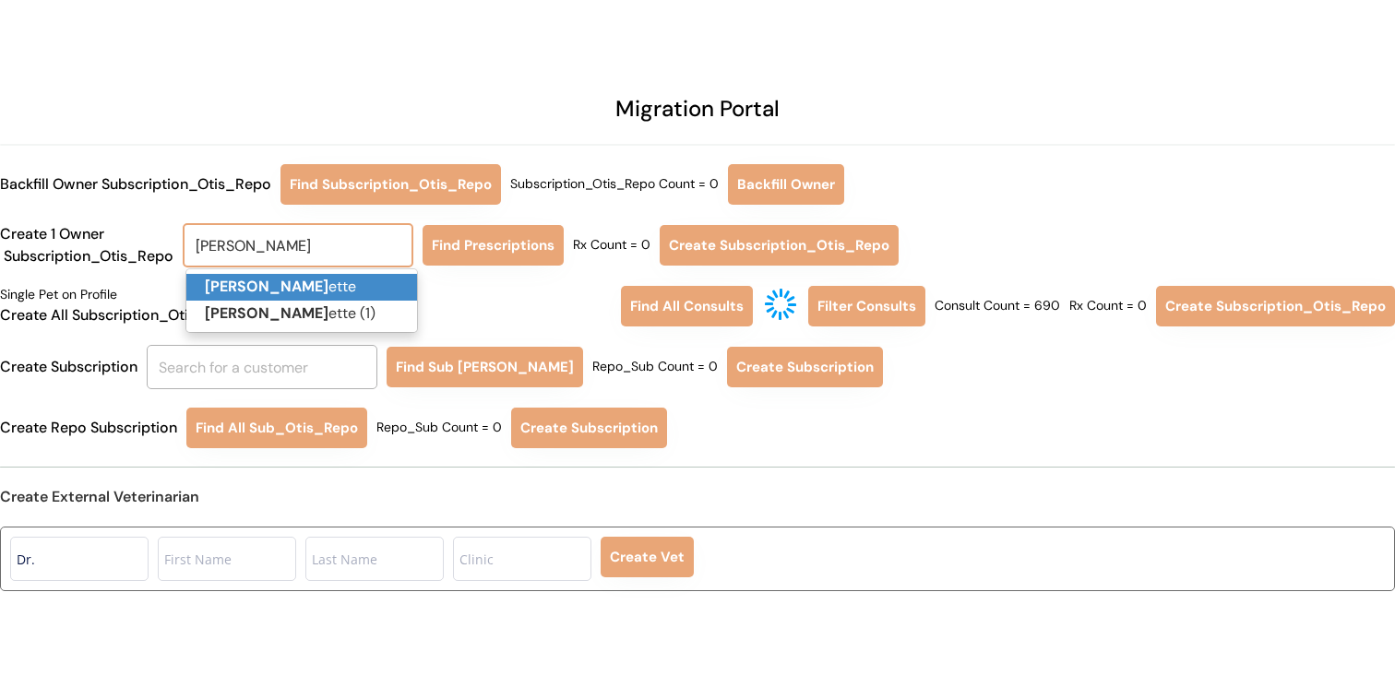
click at [349, 289] on p "Melissa Burn ette" at bounding box center [301, 287] width 231 height 27
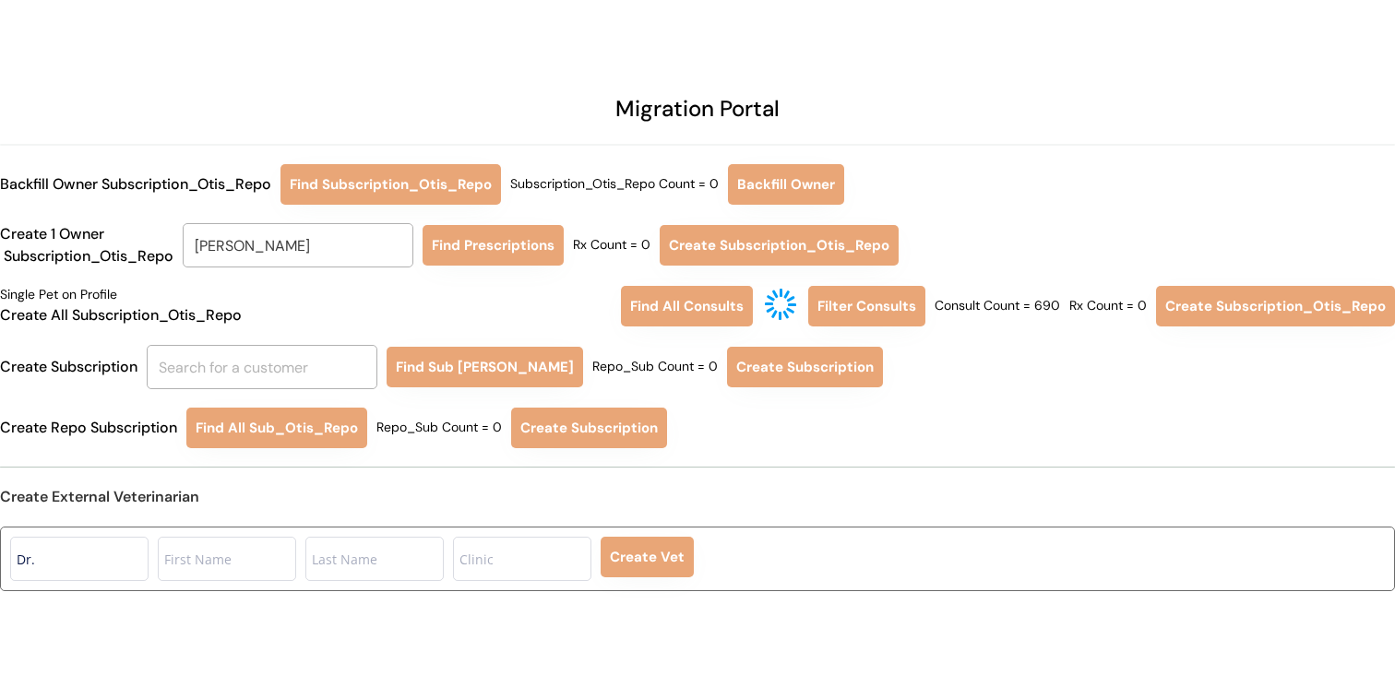
type input "Melissa Burnette"
click at [525, 246] on button "Find Prescriptions" at bounding box center [493, 245] width 141 height 41
click at [338, 245] on input "Melissa Burnette" at bounding box center [298, 245] width 231 height 44
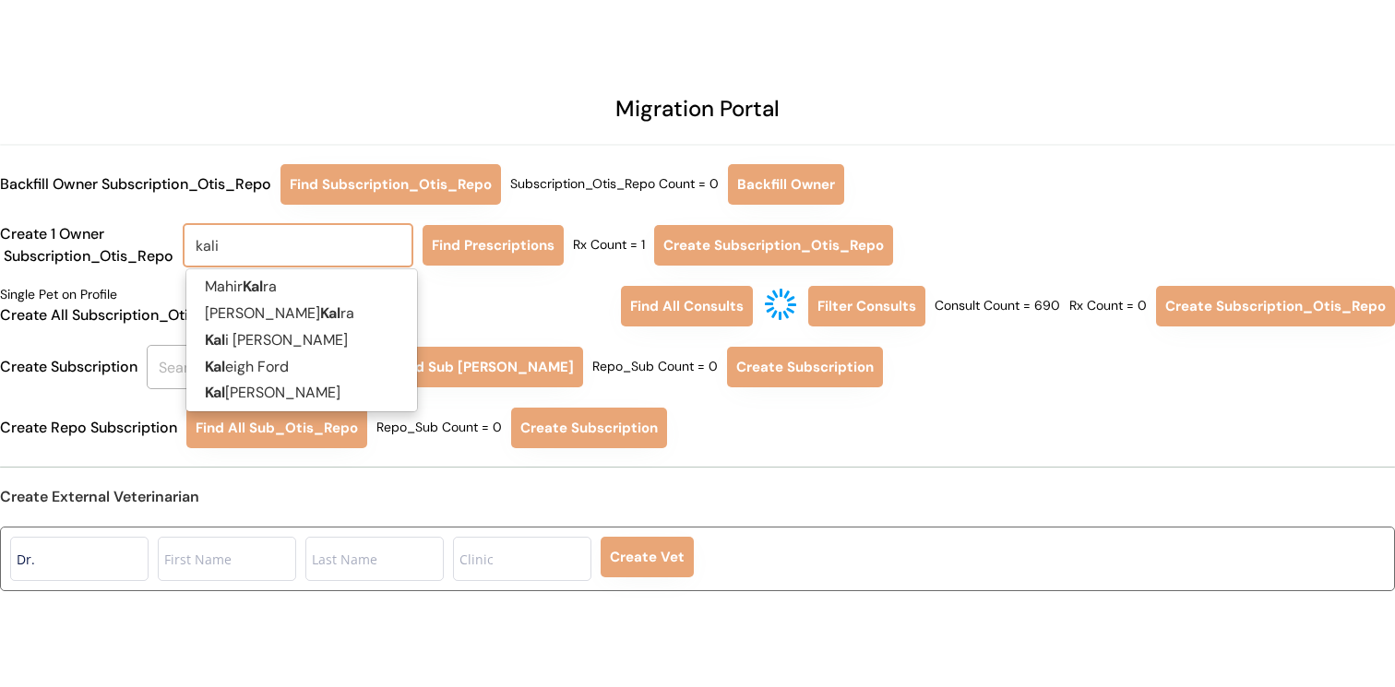
type input "kali h"
type input "kali hughes"
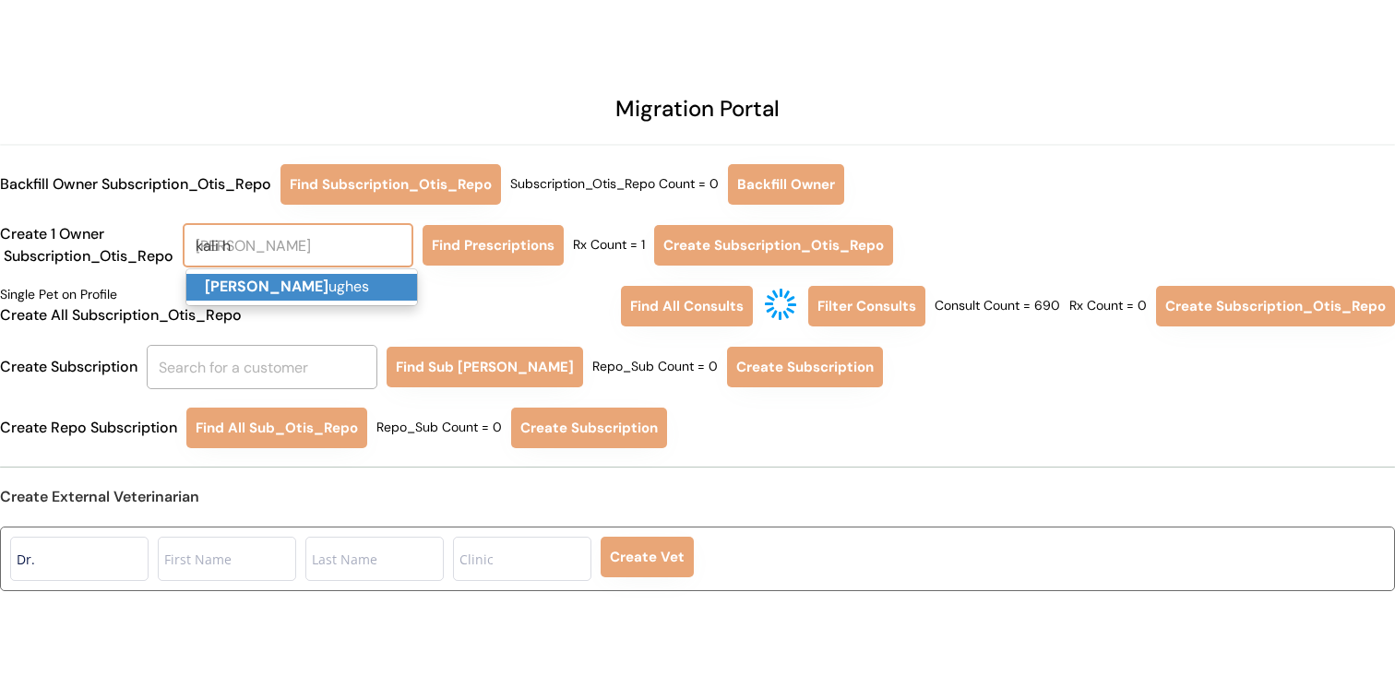
click at [334, 288] on p "Kali H ughes" at bounding box center [301, 287] width 231 height 27
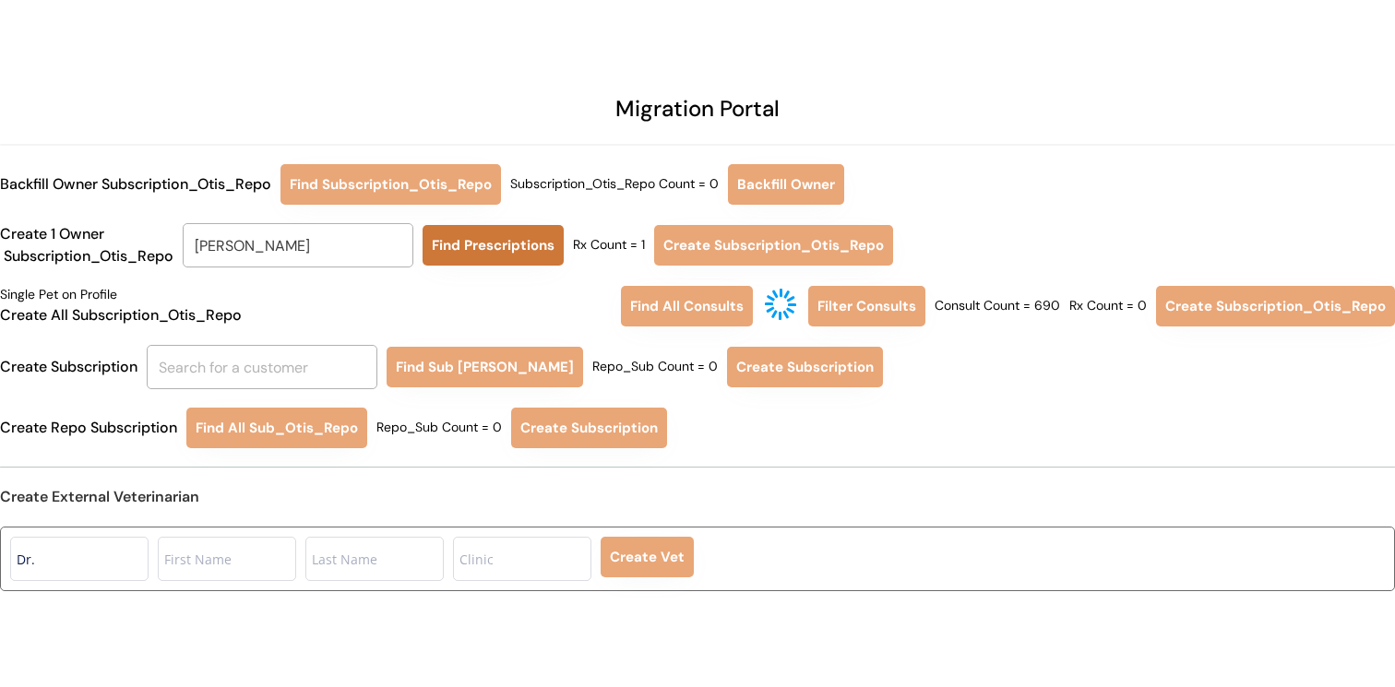
type input "Kali Hughes"
click at [511, 248] on button "Find Prescriptions" at bounding box center [493, 245] width 141 height 41
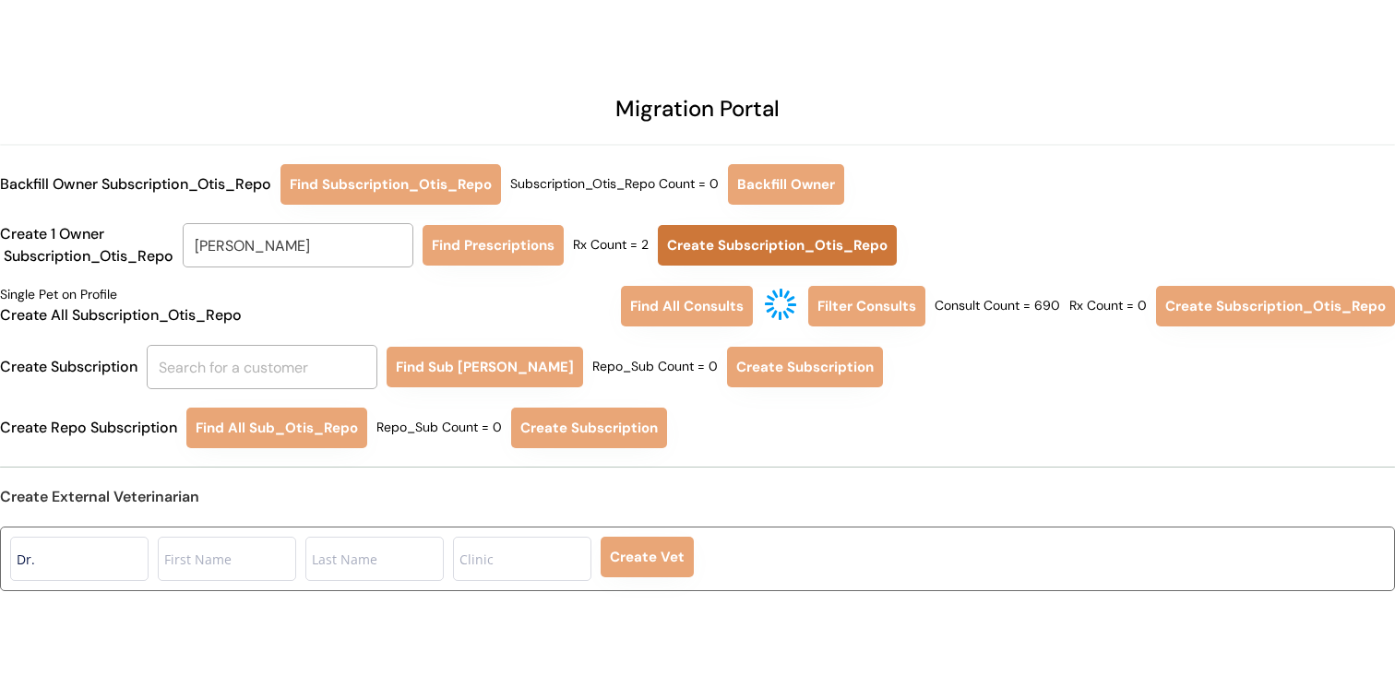
click at [736, 235] on button "Create Subscription_Otis_Repo" at bounding box center [777, 245] width 239 height 41
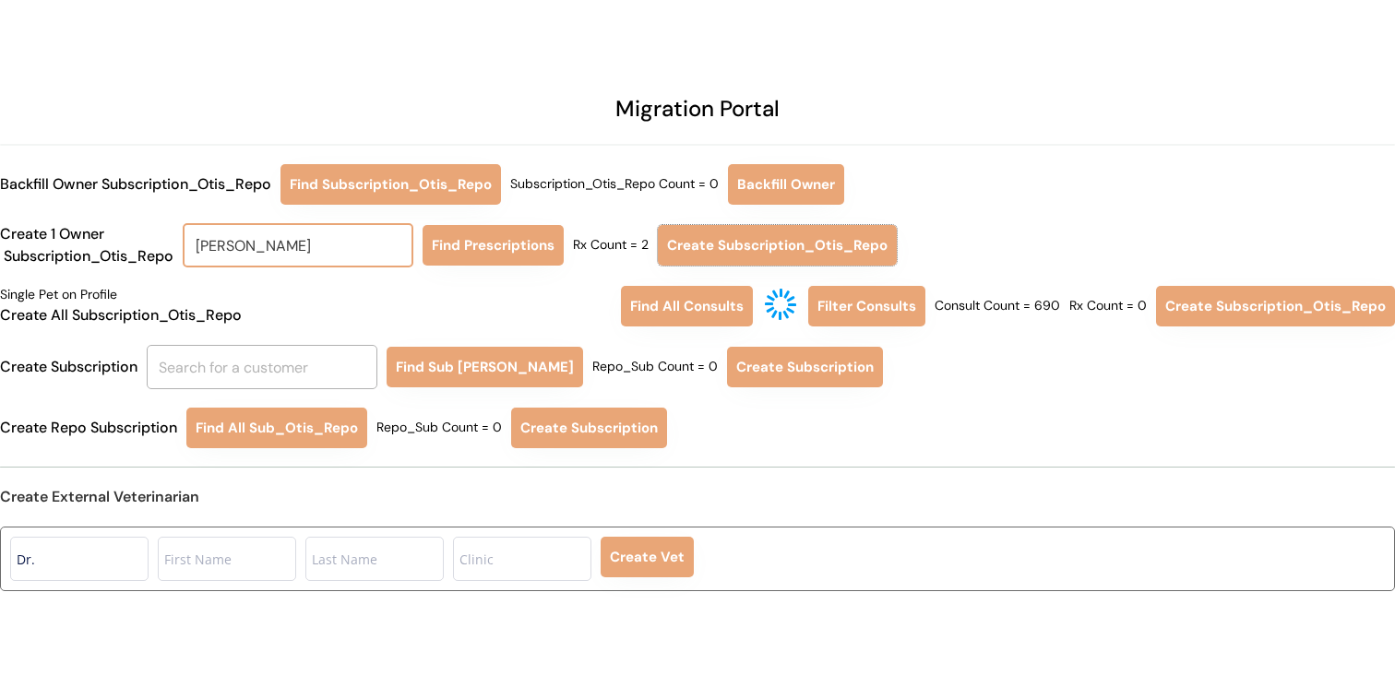
click at [376, 257] on input "Kali Hughes" at bounding box center [298, 245] width 231 height 44
type input "melissa burne"
type input "melissa burnette"
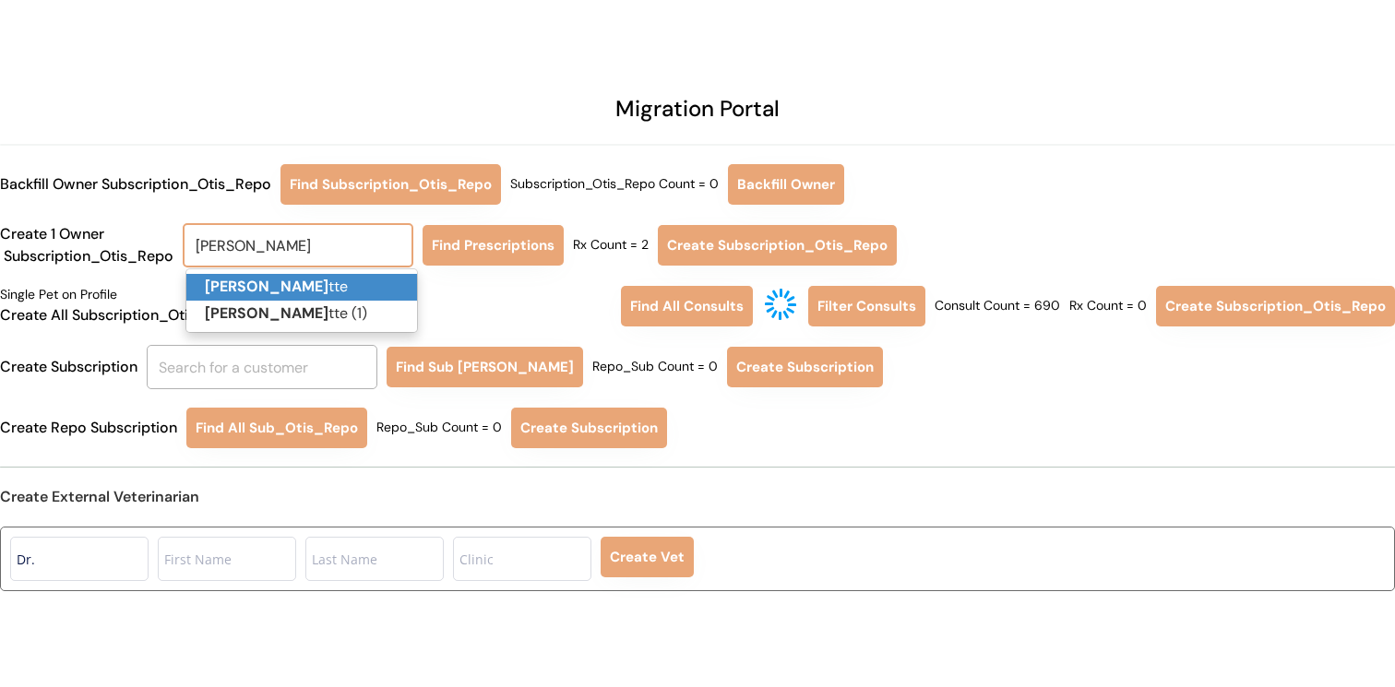
click at [357, 283] on p "Melissa Burne tte" at bounding box center [301, 287] width 231 height 27
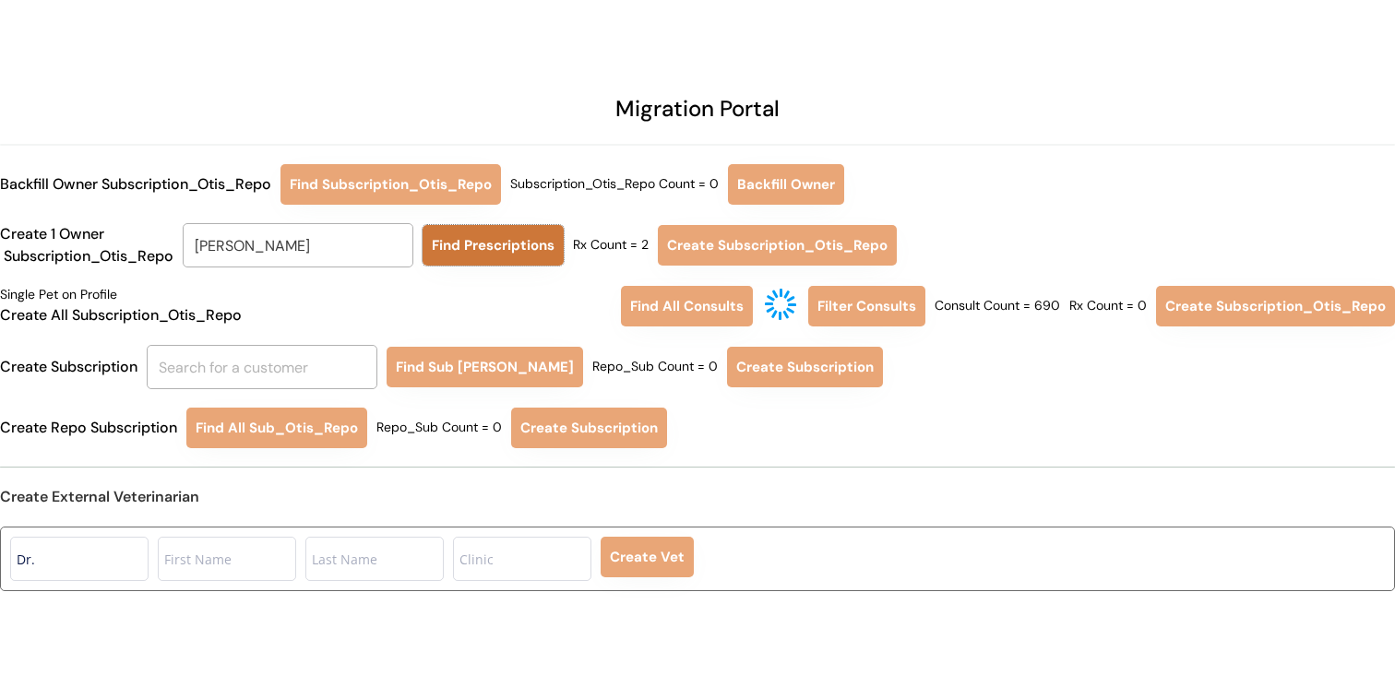
click at [472, 251] on button "Find Prescriptions" at bounding box center [493, 245] width 141 height 41
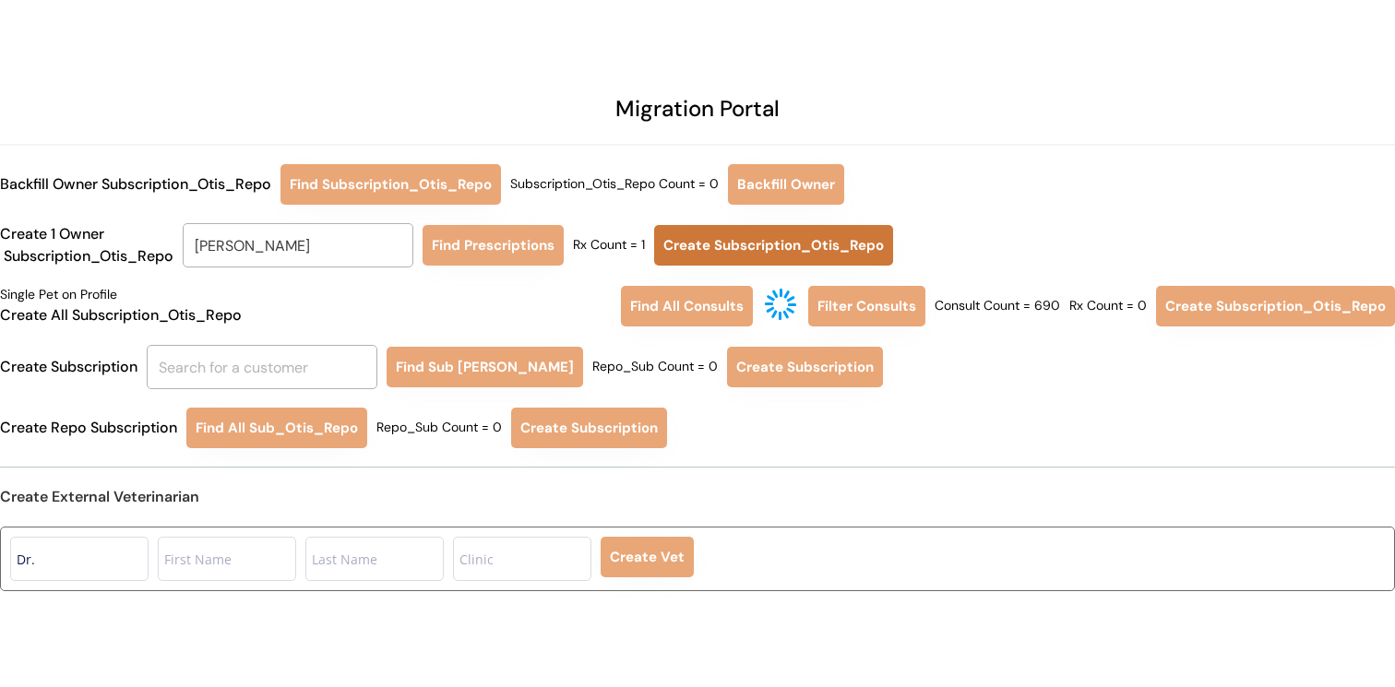
click at [700, 234] on button "Create Subscription_Otis_Repo" at bounding box center [773, 245] width 239 height 41
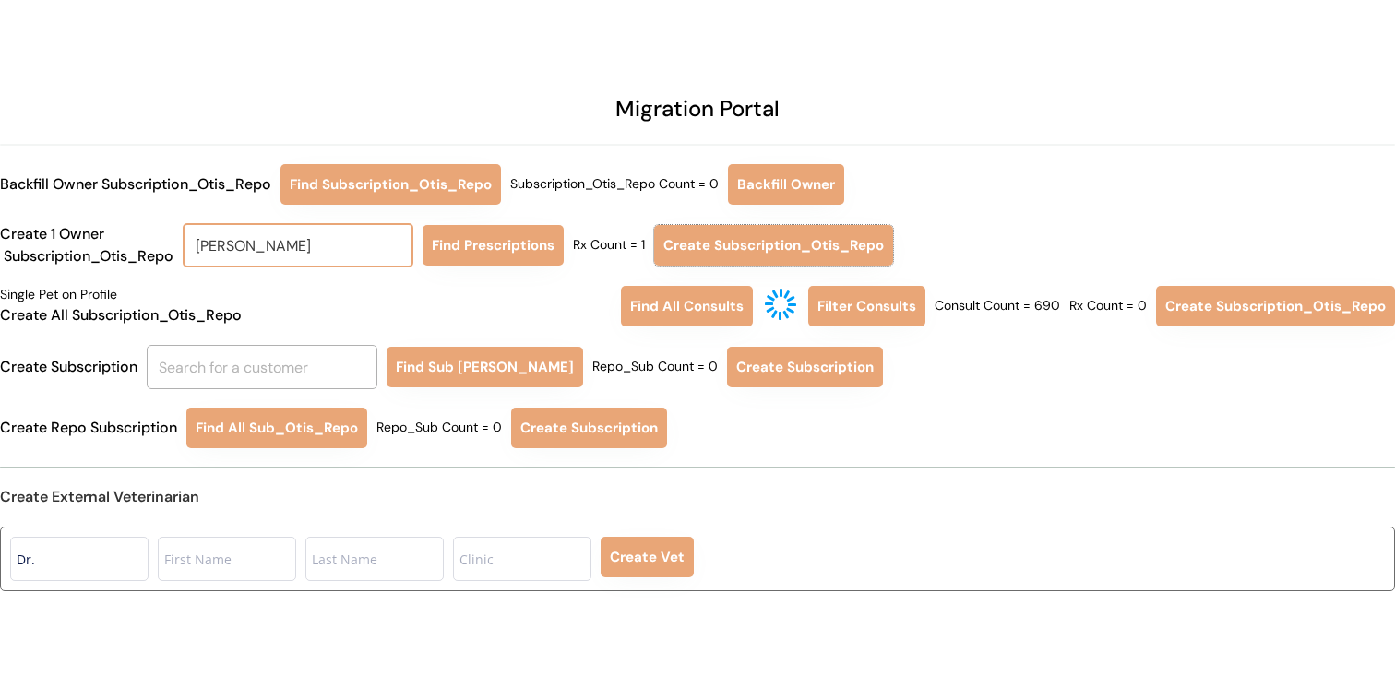
click at [330, 245] on input "Melissa Burnette" at bounding box center [298, 245] width 231 height 44
type input "Melissa Burnett"
type input "Melissa Burnette"
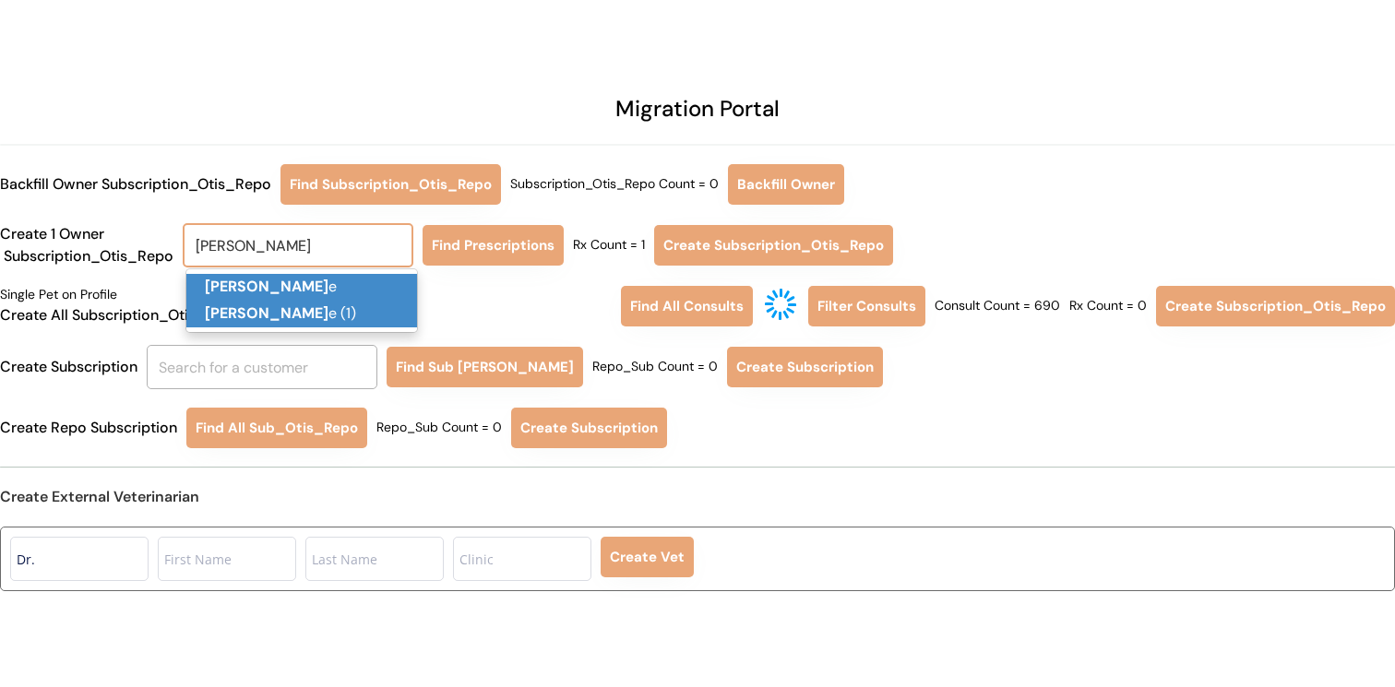
click at [313, 305] on strong "Melissa Burnett" at bounding box center [267, 313] width 124 height 19
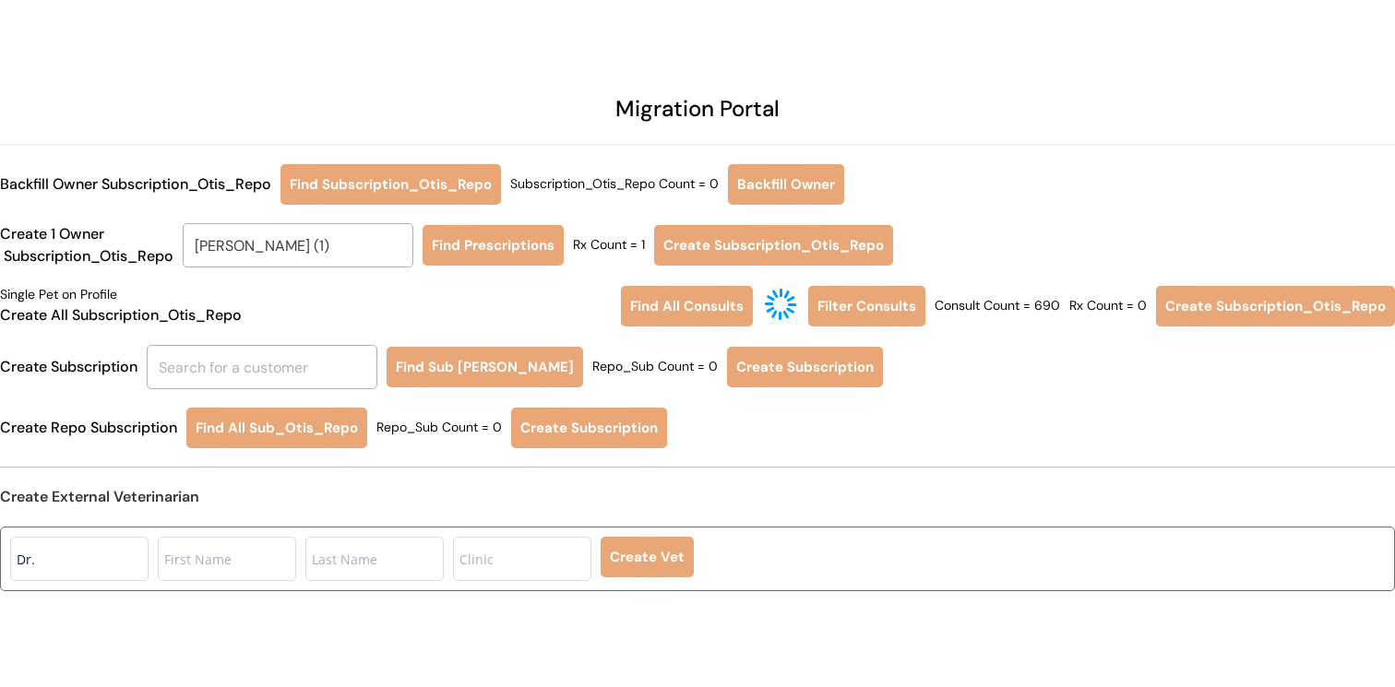
type input "Melissa Burnette (1)"
click at [493, 262] on button "Find Prescriptions" at bounding box center [493, 245] width 141 height 41
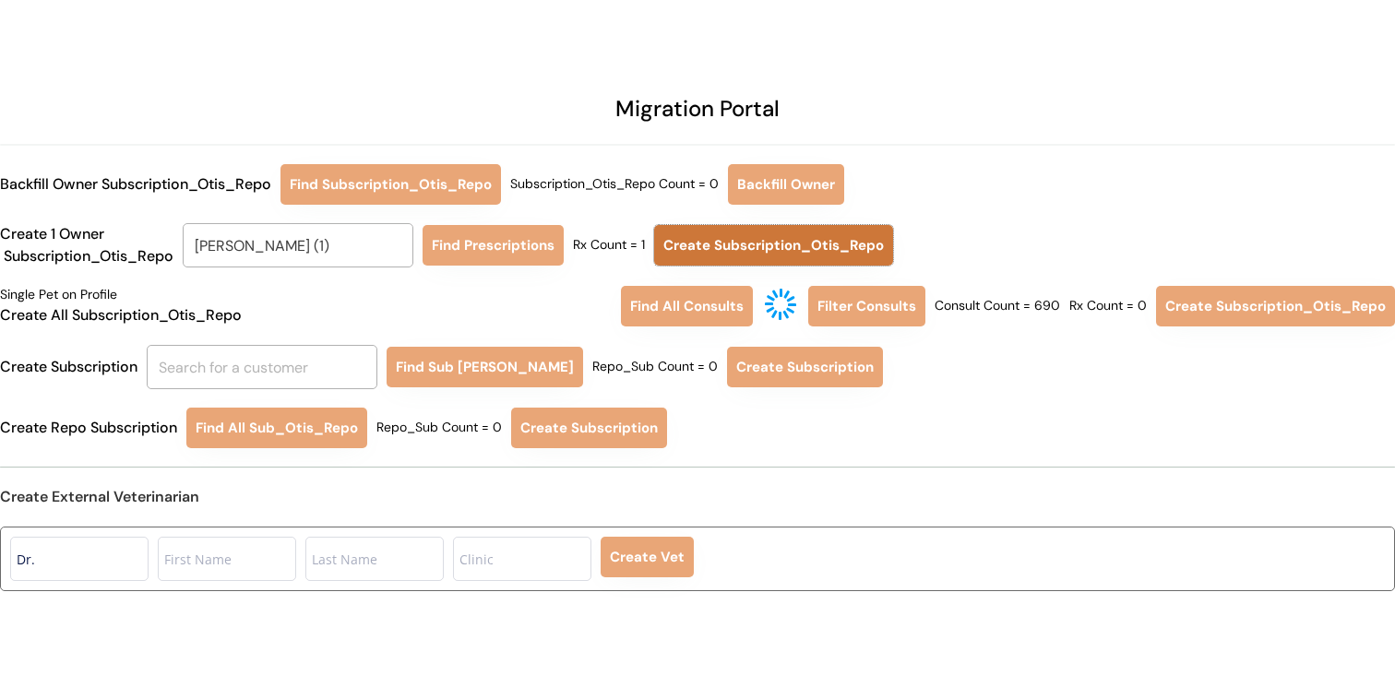
click at [697, 256] on button "Create Subscription_Otis_Repo" at bounding box center [773, 245] width 239 height 41
click at [609, 256] on div "Create 1 Owner Subscription_Otis_Repo Melissa Burnette (1) Melissa Burnett Find…" at bounding box center [697, 245] width 1395 height 44
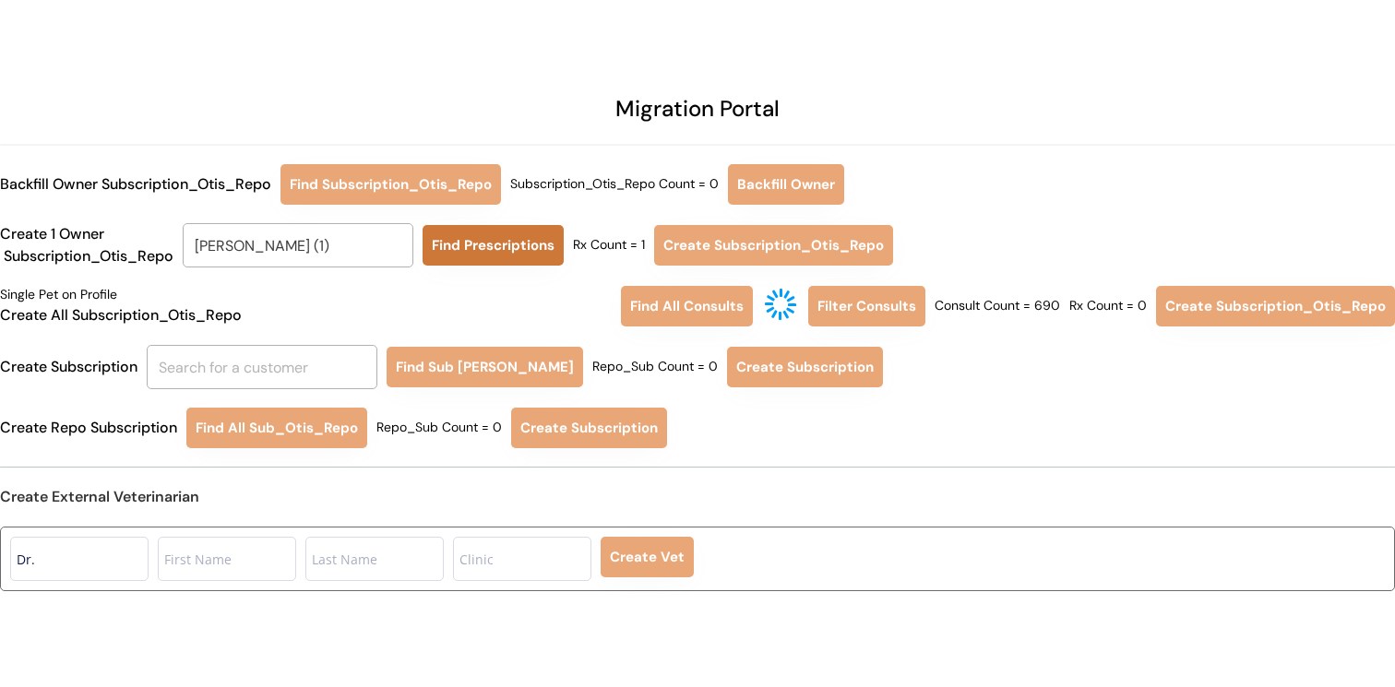
click at [531, 249] on button "Find Prescriptions" at bounding box center [493, 245] width 141 height 41
click at [543, 308] on div "Single Pet on Profile Create All Subscription_Otis_Repo" at bounding box center [306, 306] width 612 height 41
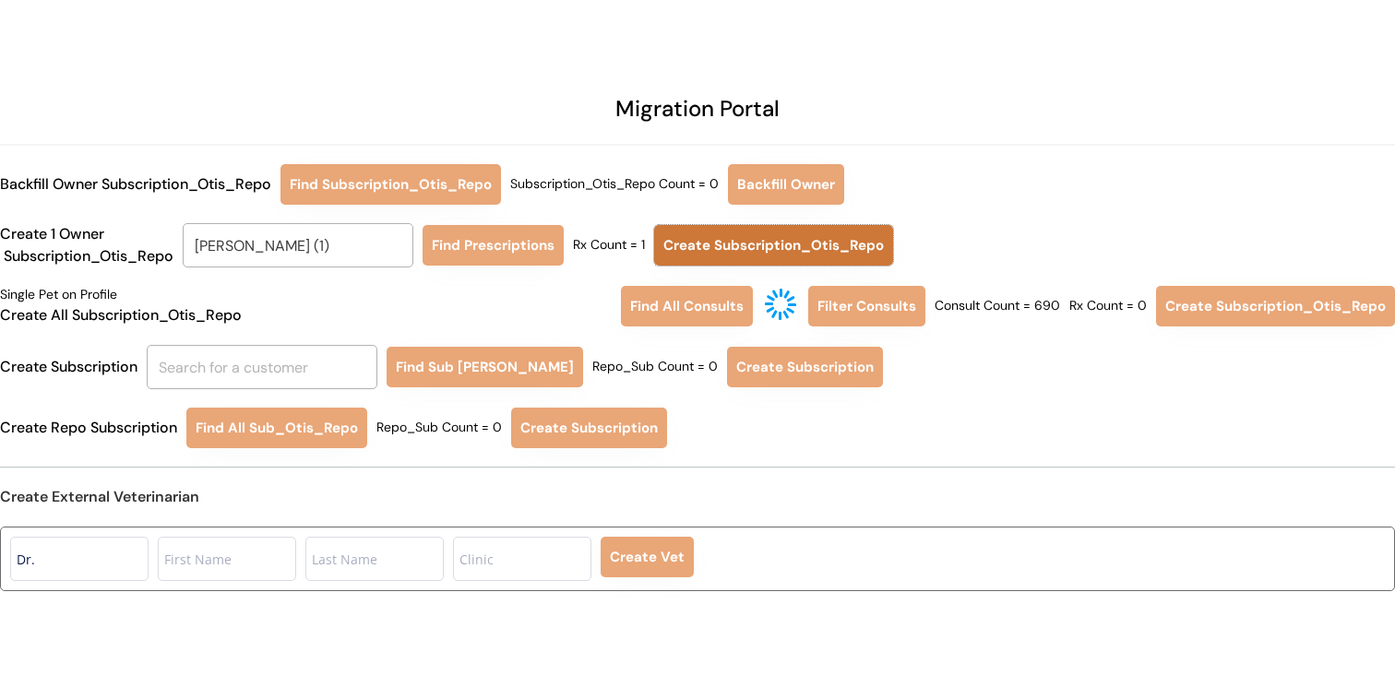
click at [687, 248] on button "Create Subscription_Otis_Repo" at bounding box center [773, 245] width 239 height 41
click at [797, 463] on div "Migration Portal Backfill Owner Subscription_Otis_Repo Find Subscription_Otis_R…" at bounding box center [697, 354] width 1395 height 708
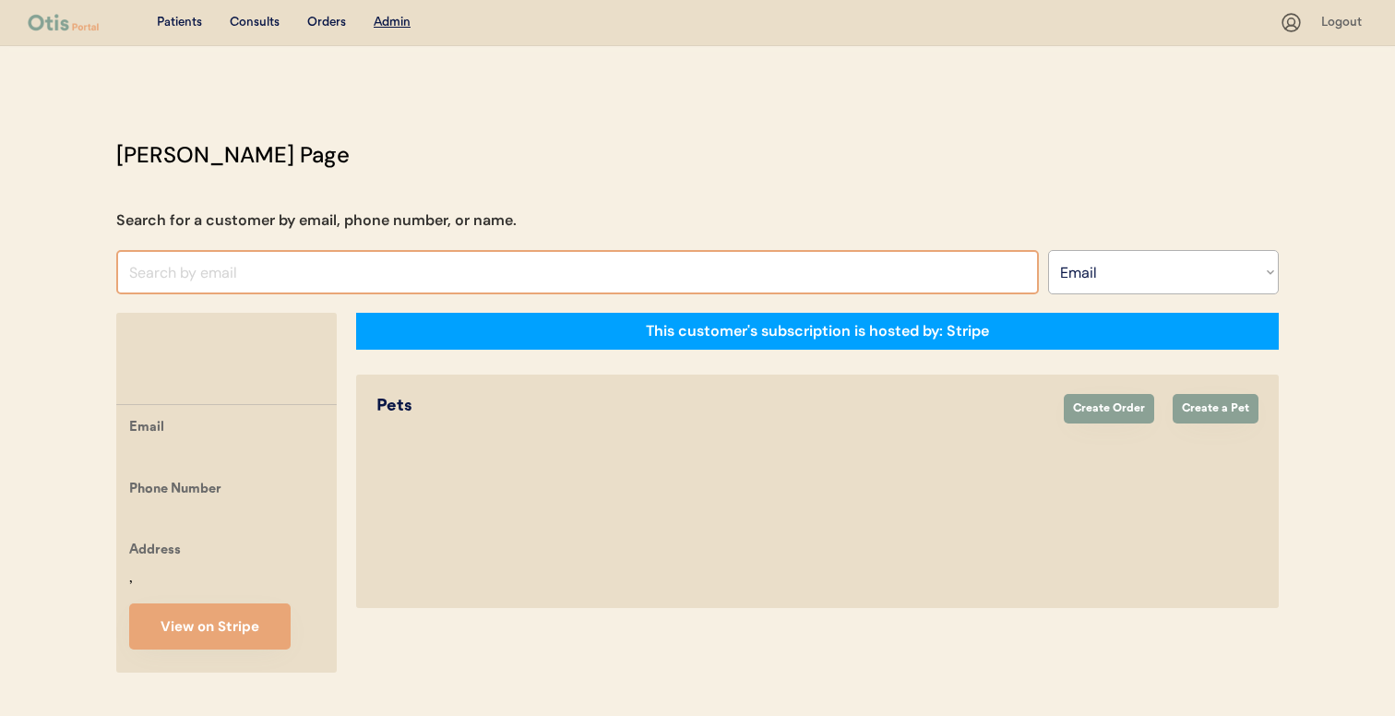
select select ""Email""
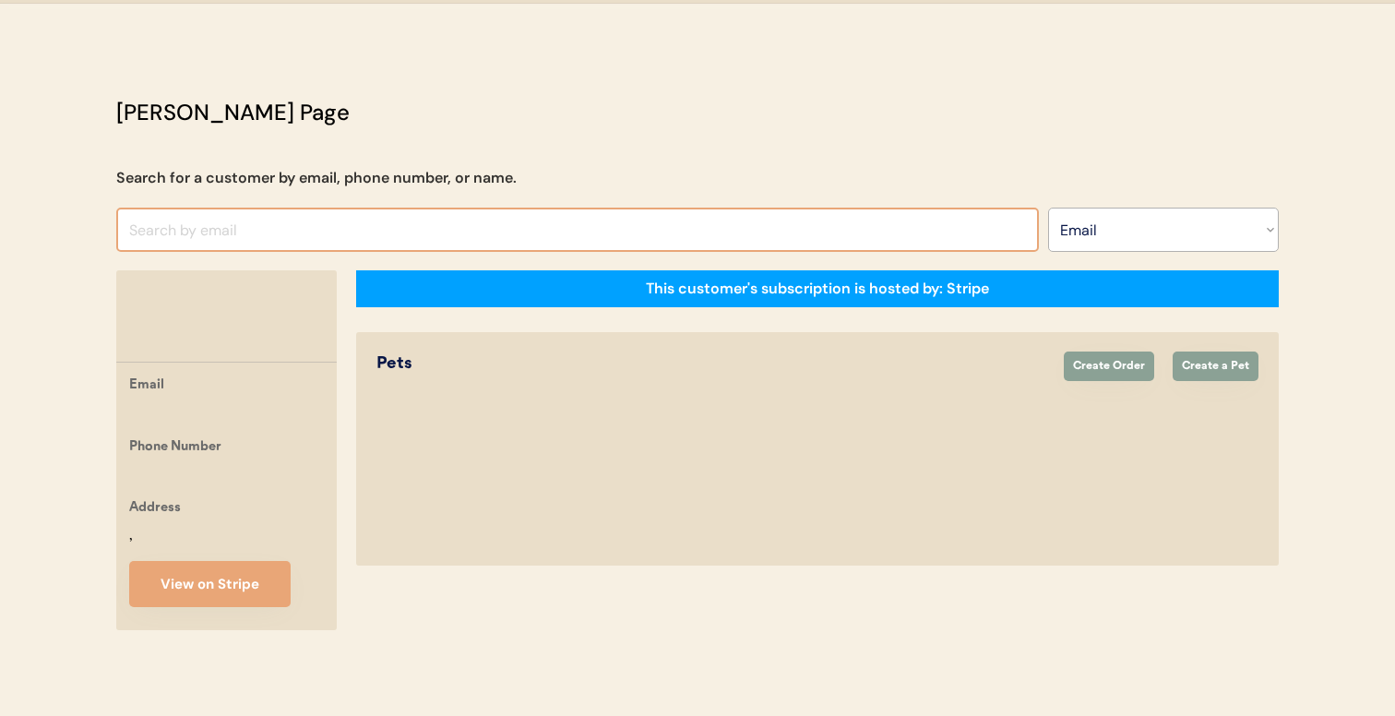
click at [660, 208] on input "input" at bounding box center [577, 230] width 923 height 44
paste input "khughes475@gmail.com"
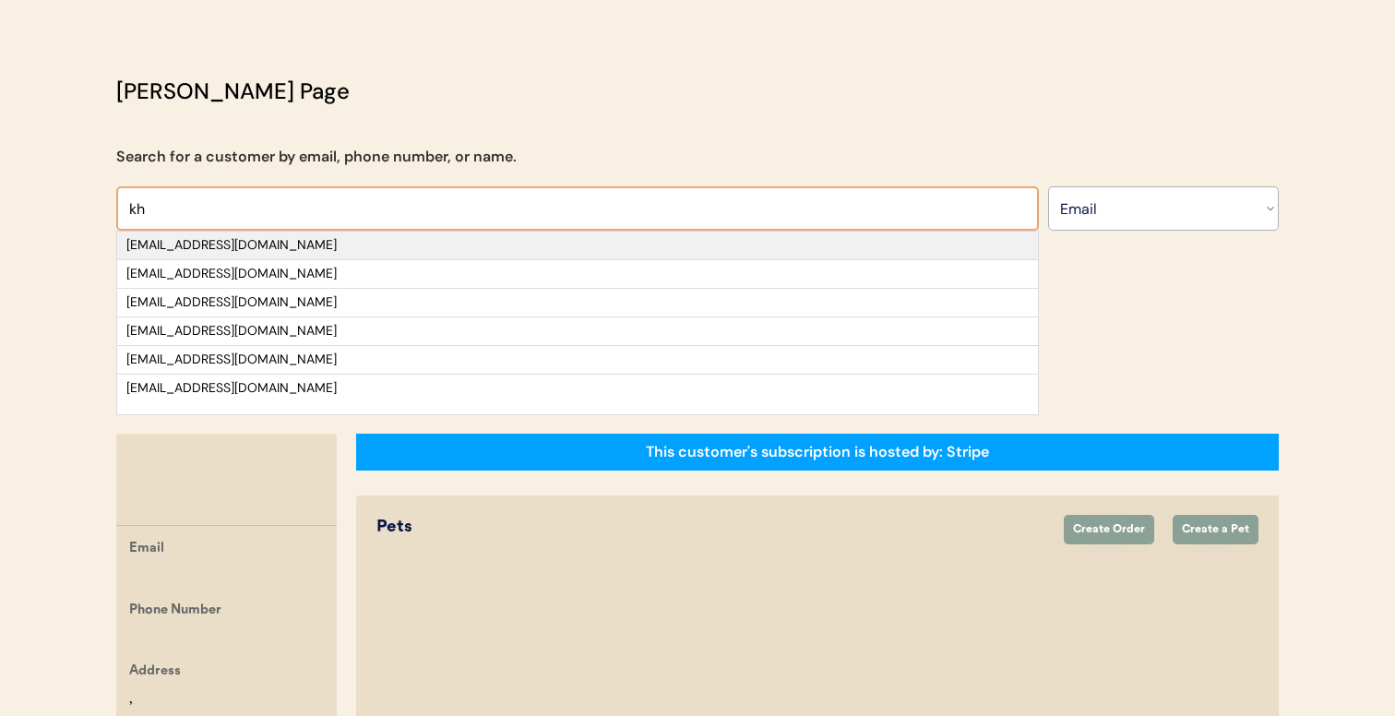
type input "kh"
click at [545, 256] on div "khughes475@gmail.com" at bounding box center [577, 246] width 921 height 28
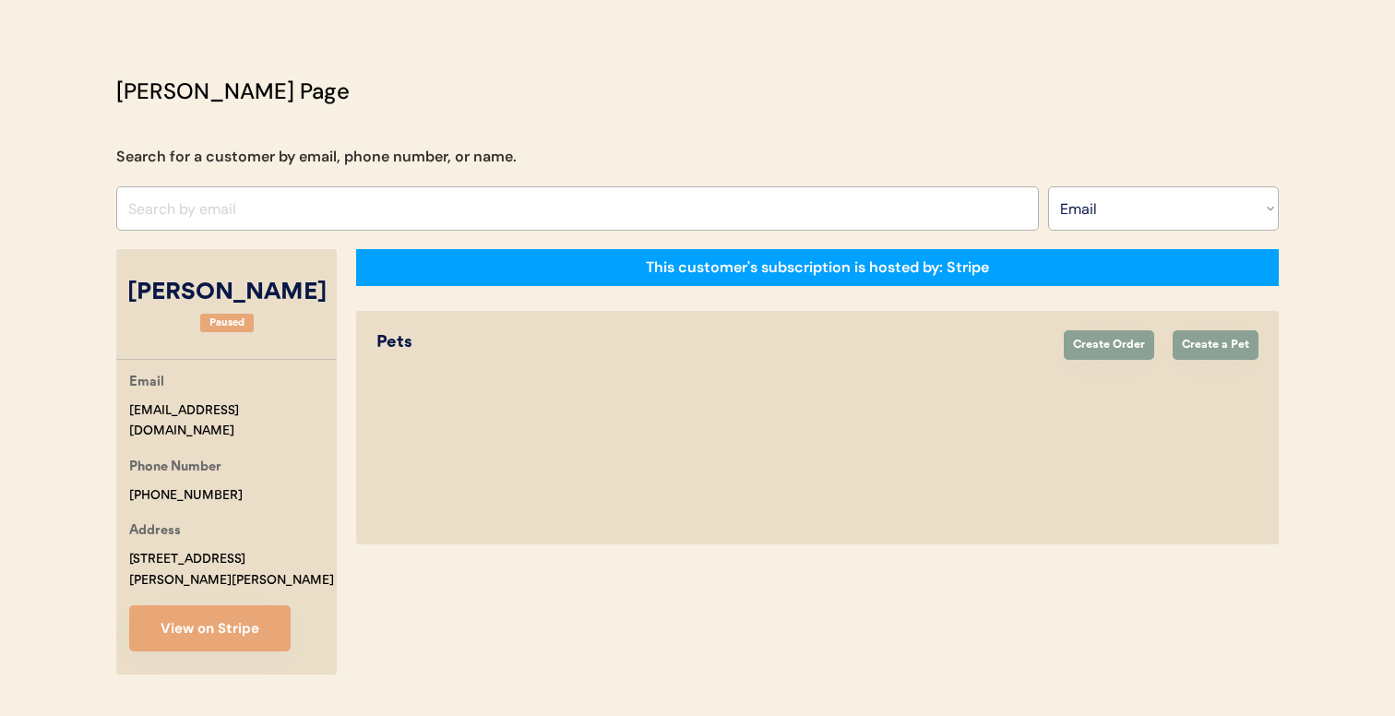
select select "true"
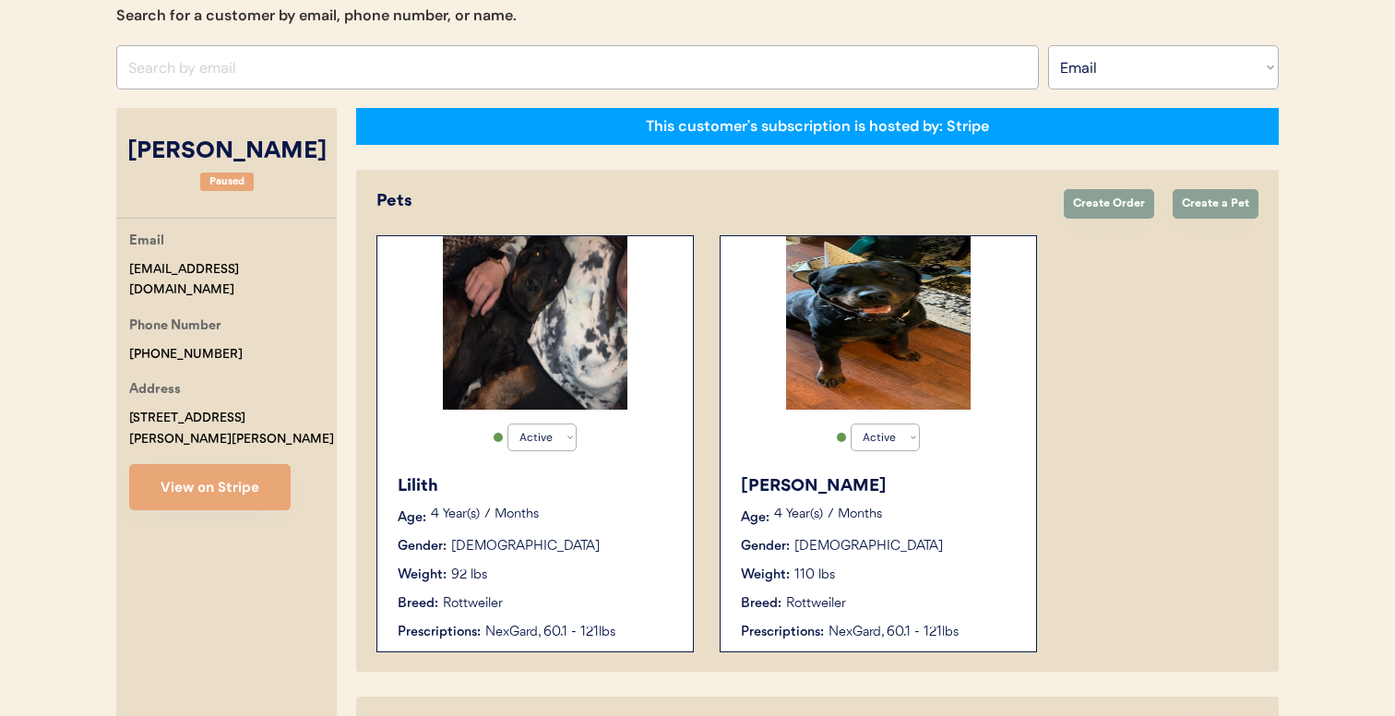
scroll to position [199, 0]
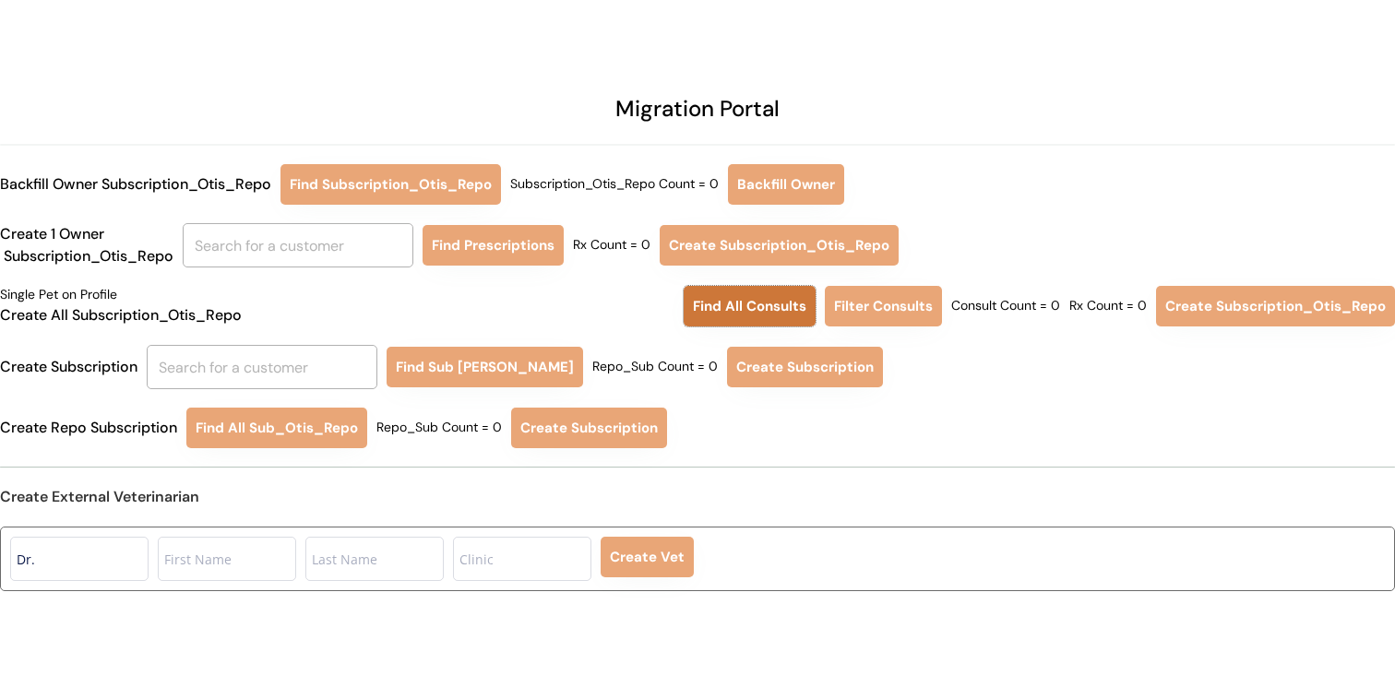
click at [744, 310] on button "Find All Consults" at bounding box center [750, 306] width 132 height 41
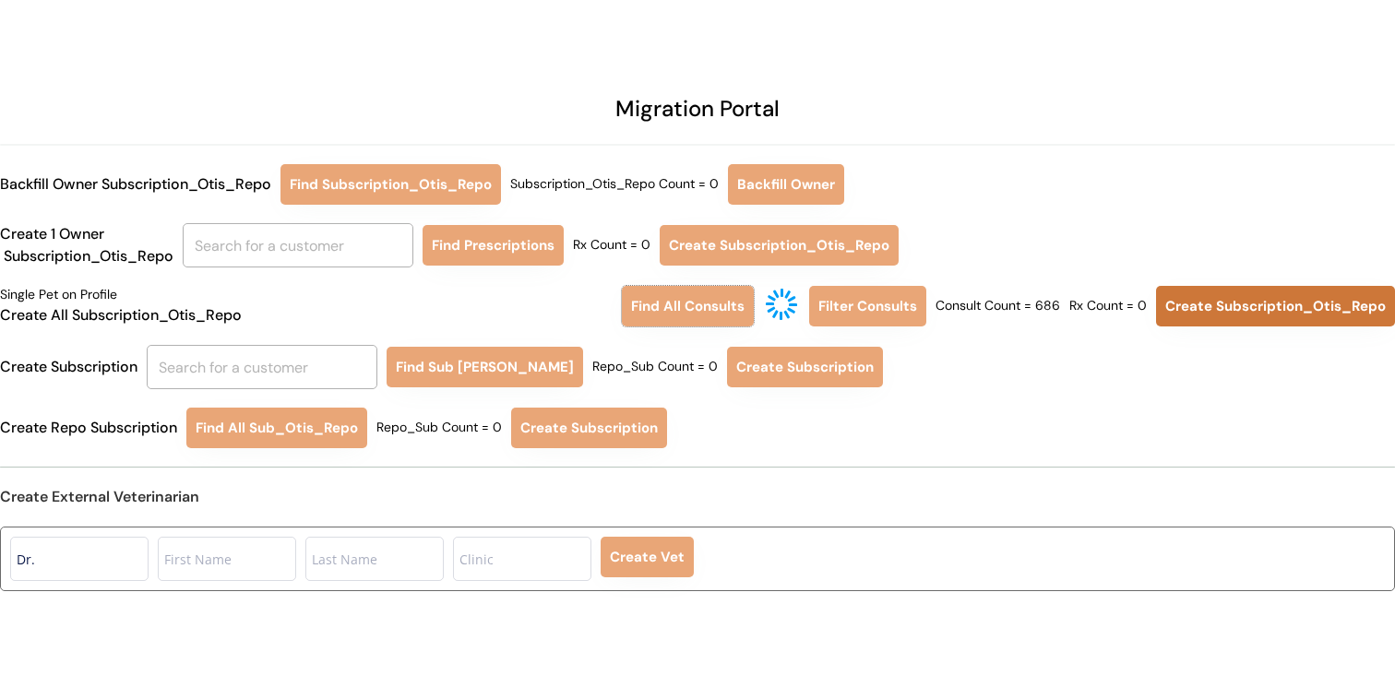
click at [1230, 310] on button "Create Subscription_Otis_Repo" at bounding box center [1275, 306] width 239 height 41
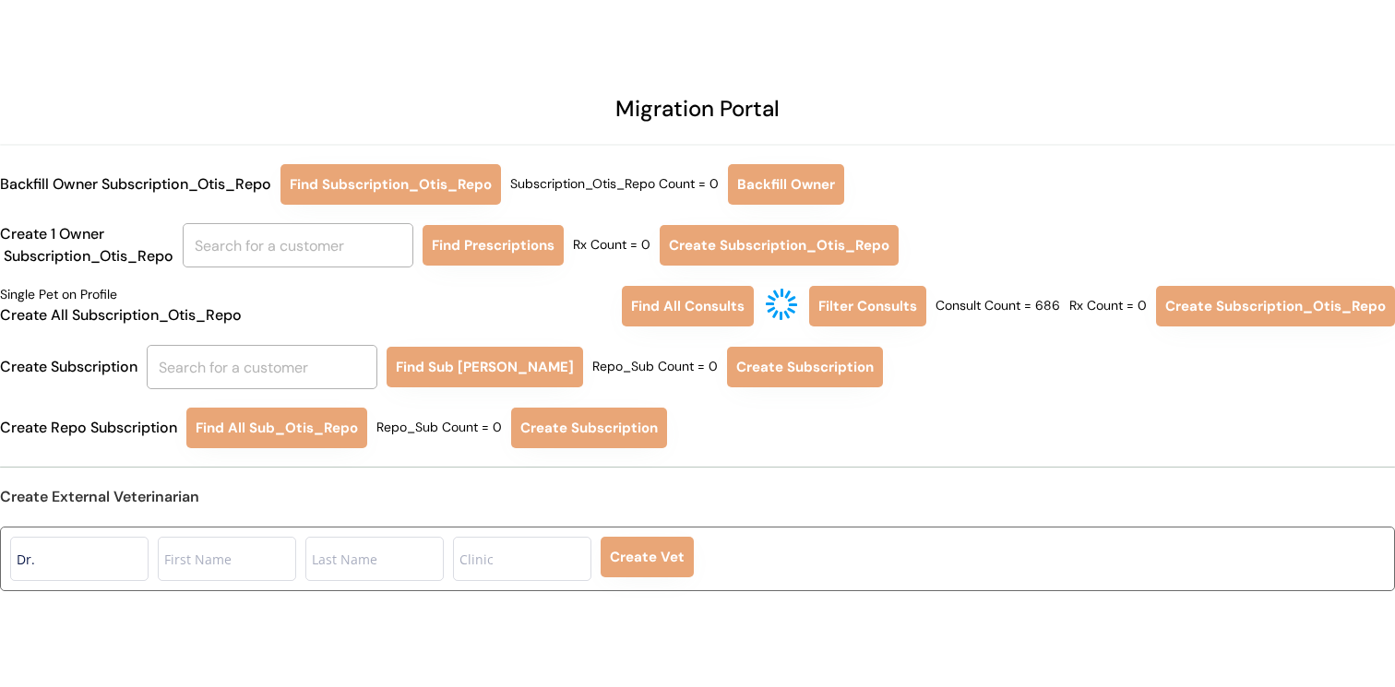
click at [1102, 366] on div "Create Subscription Find Sub [PERSON_NAME] Repo Repo_Sub Count = 0 Create Subsc…" at bounding box center [697, 367] width 1395 height 44
click at [735, 314] on button "Find All Consults" at bounding box center [688, 306] width 132 height 41
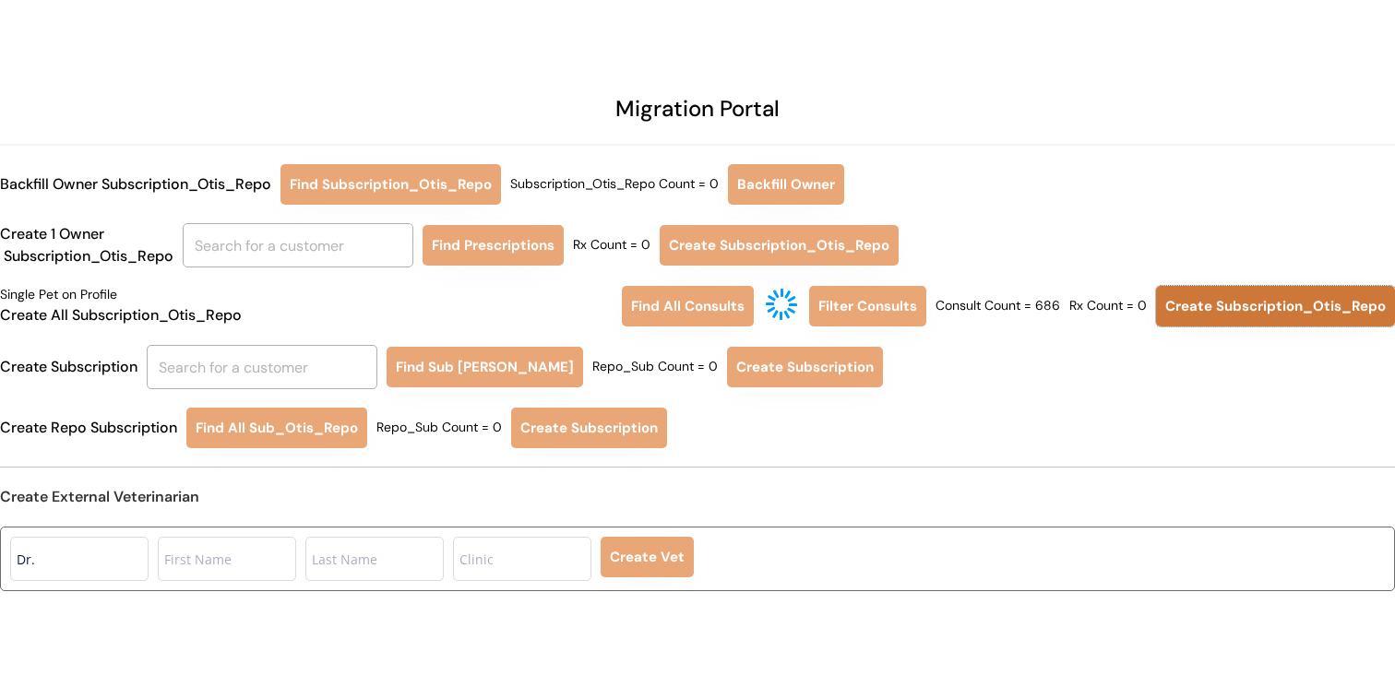
click at [1202, 302] on button "Create Subscription_Otis_Repo" at bounding box center [1275, 306] width 239 height 41
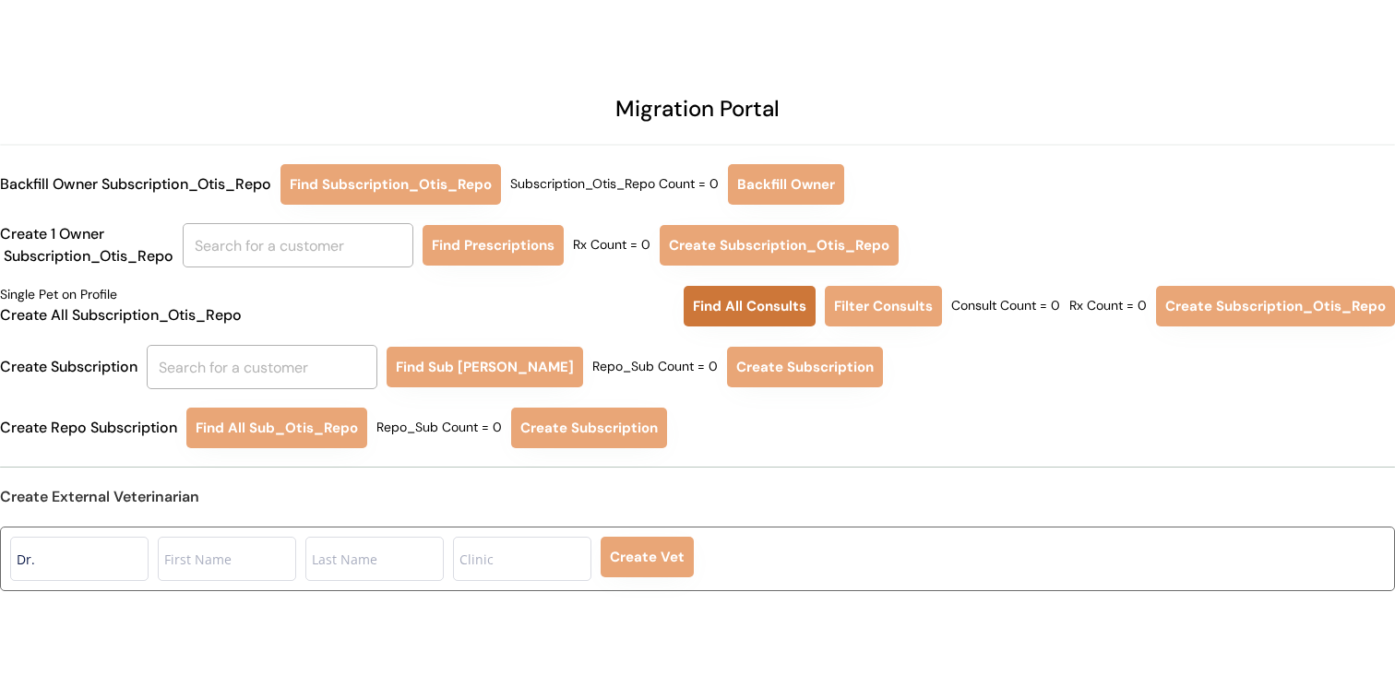
click at [725, 296] on button "Find All Consults" at bounding box center [750, 306] width 132 height 41
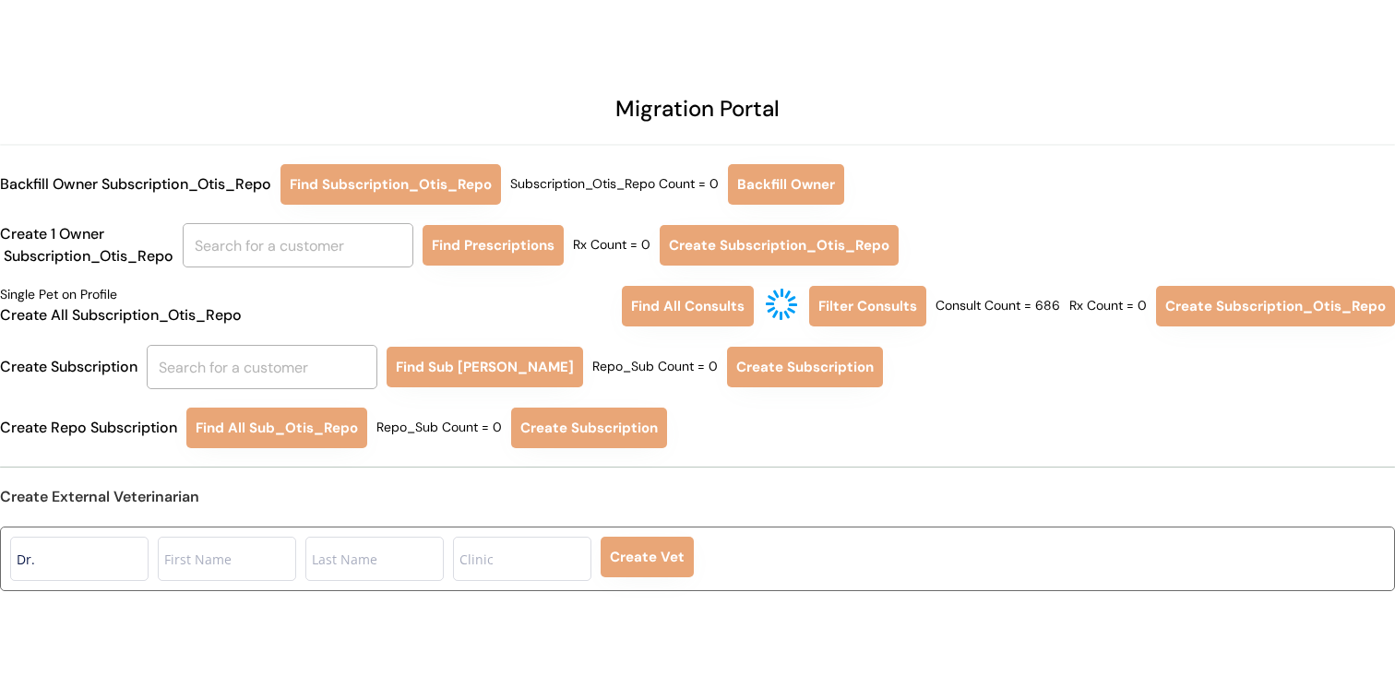
click at [1156, 385] on div "Create Subscription Find Sub [PERSON_NAME] Repo Repo_Sub Count = 0 Create Subsc…" at bounding box center [697, 367] width 1395 height 44
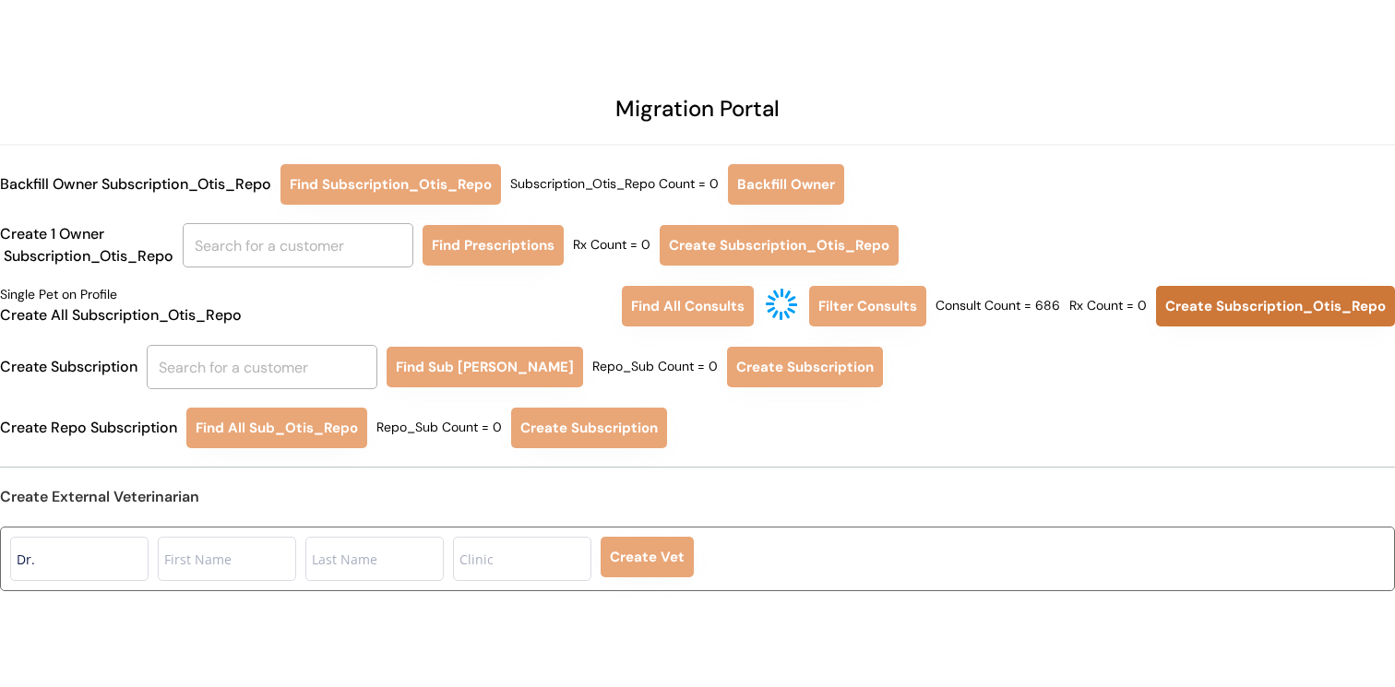
click at [1184, 296] on button "Create Subscription_Otis_Repo" at bounding box center [1275, 306] width 239 height 41
click at [1271, 414] on div "Create Repo Subscription Find All Sub_Otis_Repo Repo_Sub Count = 0 Create Subsc…" at bounding box center [697, 428] width 1395 height 41
click at [1227, 312] on button "Create Subscription_Otis_Repo" at bounding box center [1275, 306] width 239 height 41
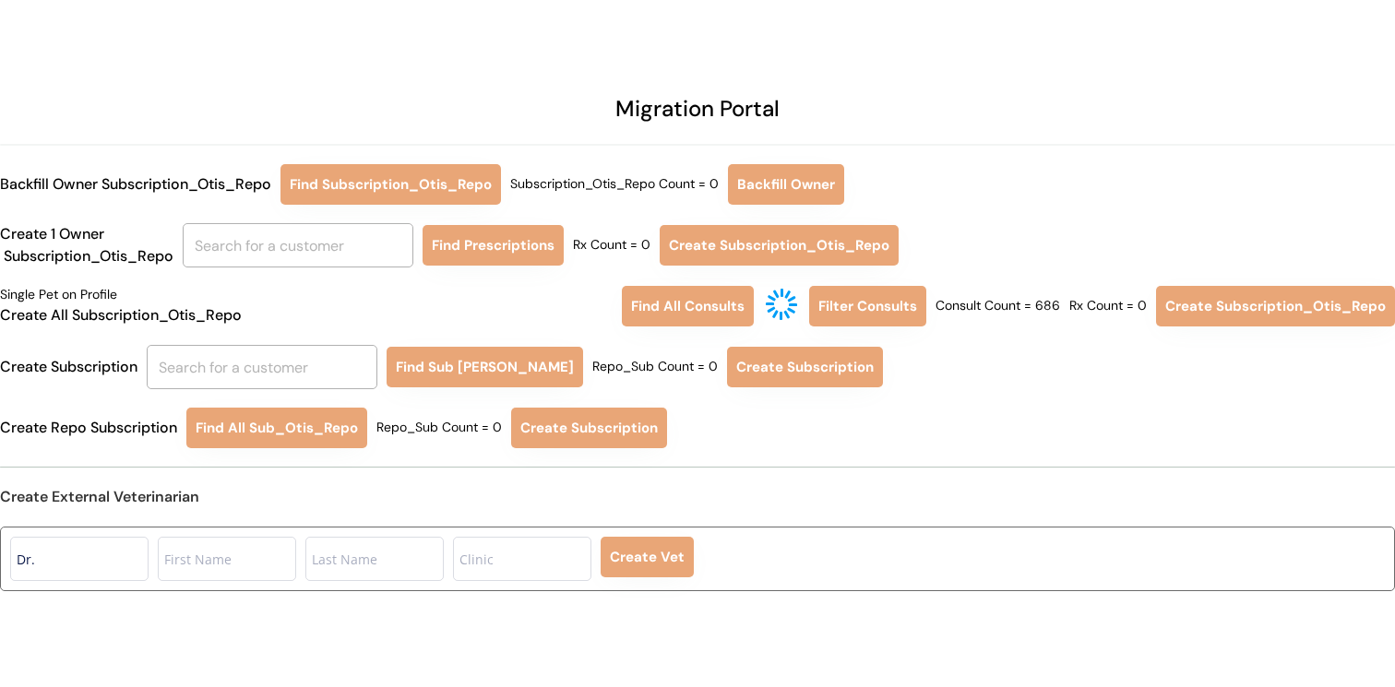
click at [961, 376] on div "Create Subscription Find Sub [PERSON_NAME] Repo Repo_Sub Count = 0 Create Subsc…" at bounding box center [697, 367] width 1395 height 44
click at [877, 314] on button "Filter Consults" at bounding box center [867, 306] width 117 height 41
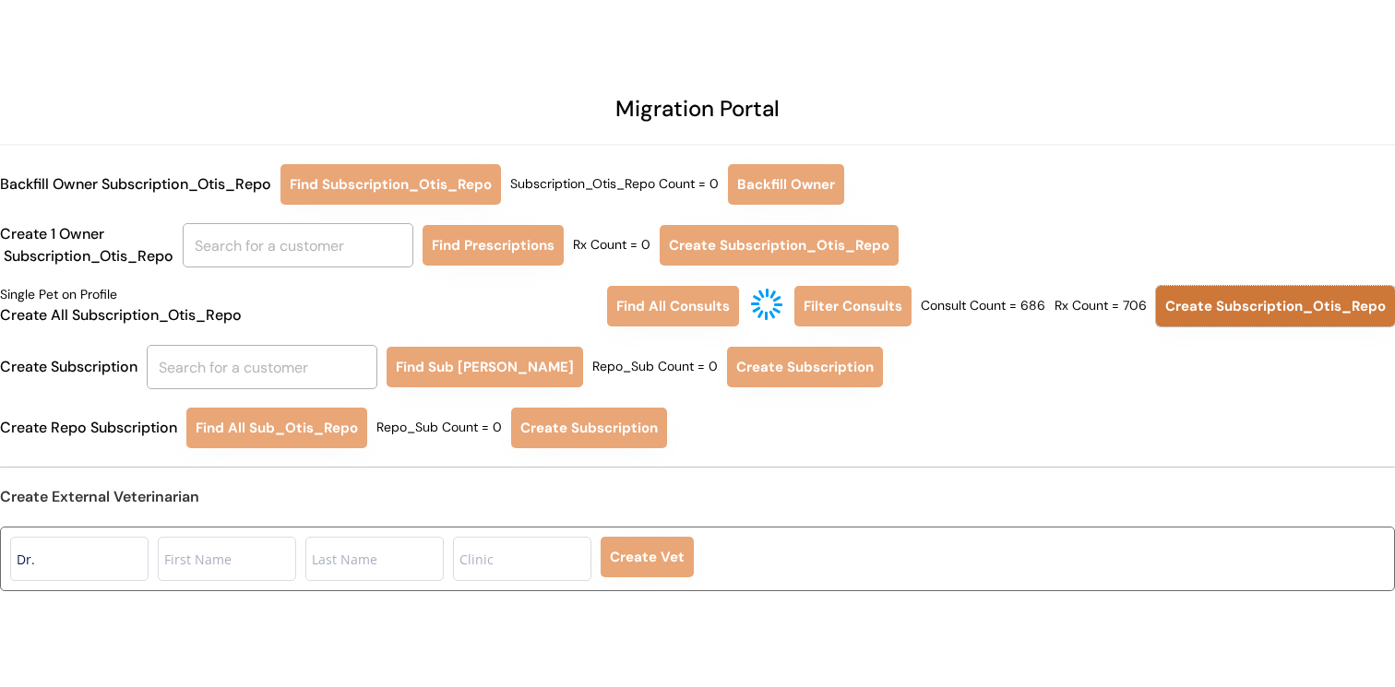
click at [1228, 304] on button "Create Subscription_Otis_Repo" at bounding box center [1275, 306] width 239 height 41
